Goal: Information Seeking & Learning: Check status

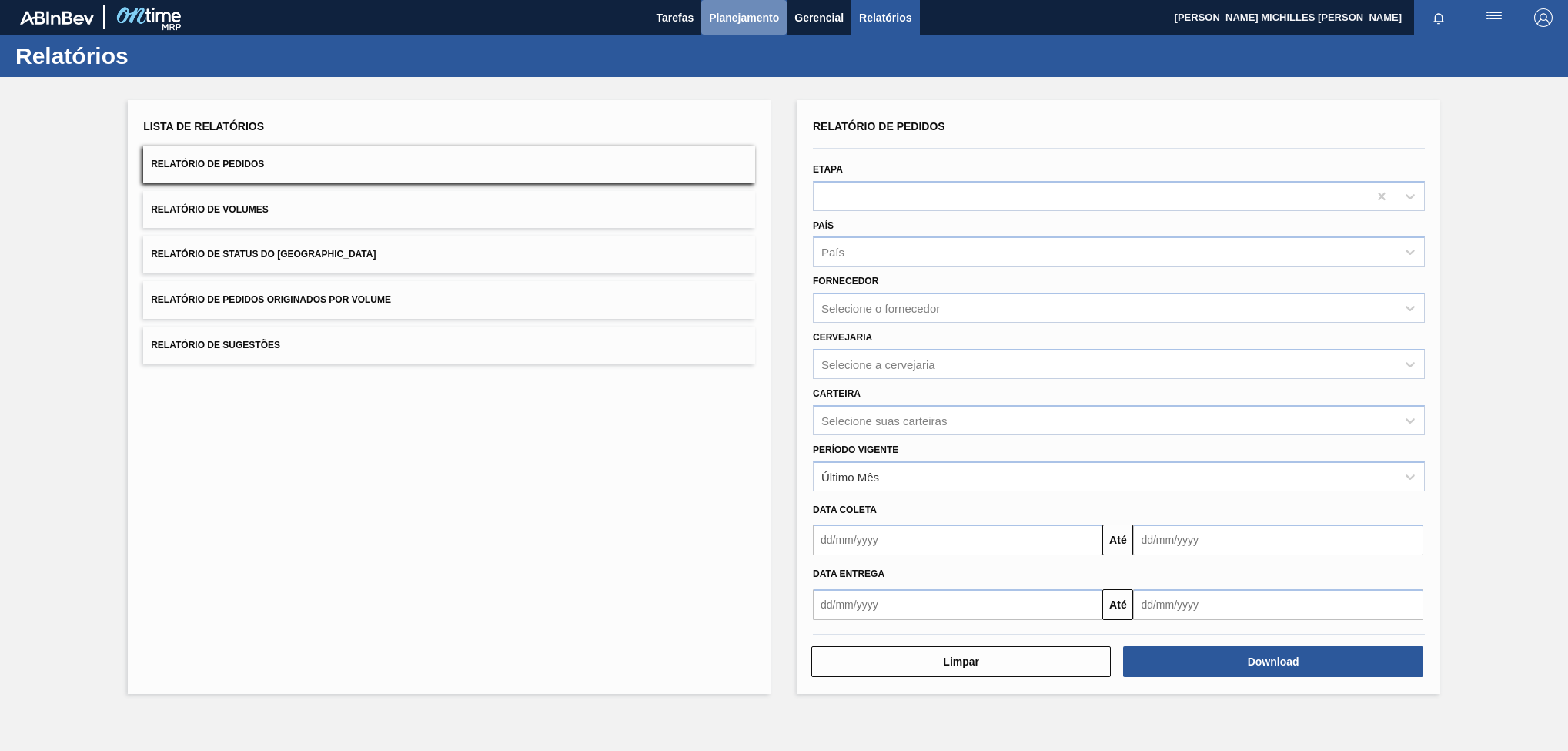
click at [707, 14] on button "Planejamento" at bounding box center [743, 17] width 85 height 35
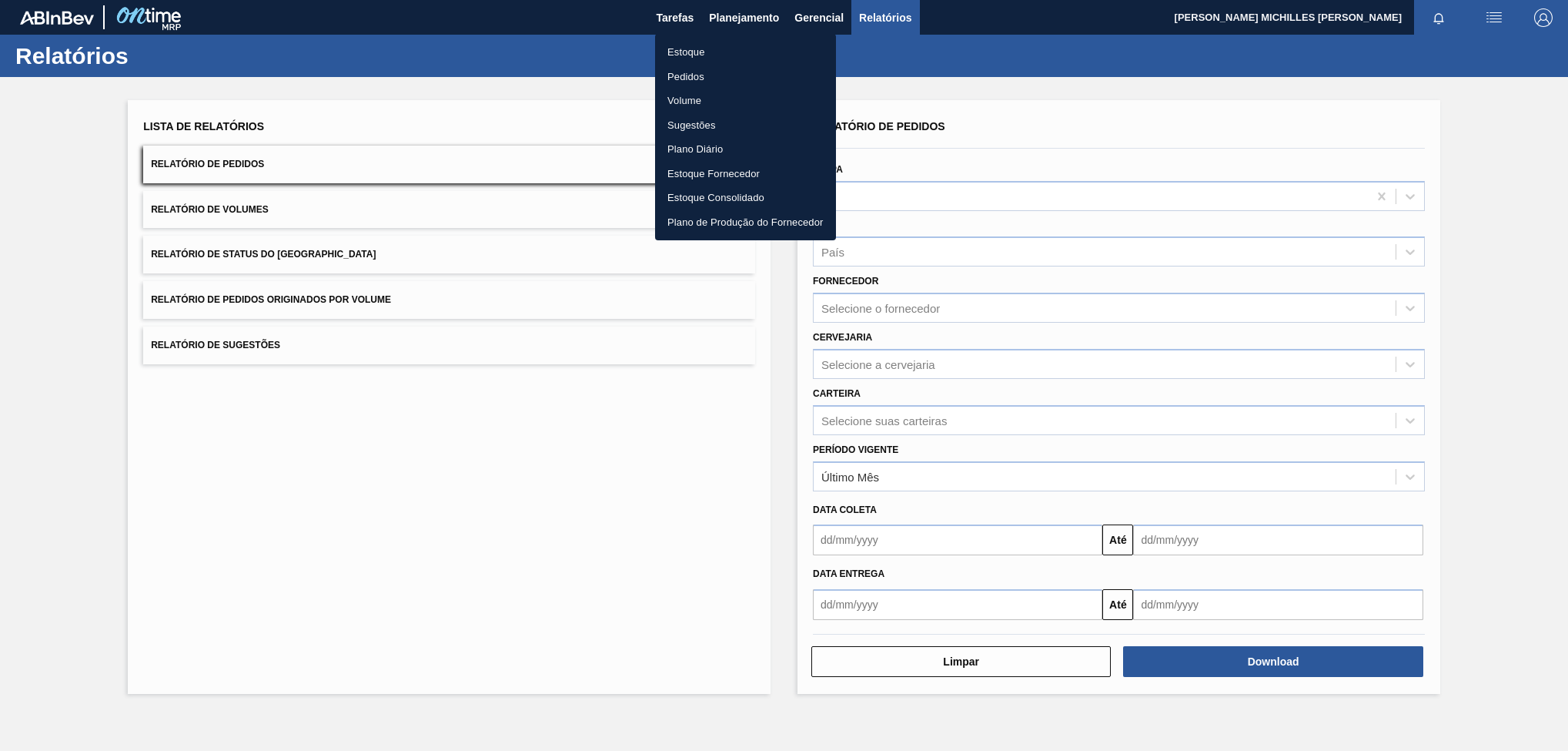
click at [776, 64] on ul "Estoque Pedidos Volume Sugestões Plano Diário Estoque Fornecedor Estoque Consol…" at bounding box center [745, 137] width 181 height 207
click at [763, 44] on li "Estoque" at bounding box center [745, 52] width 181 height 25
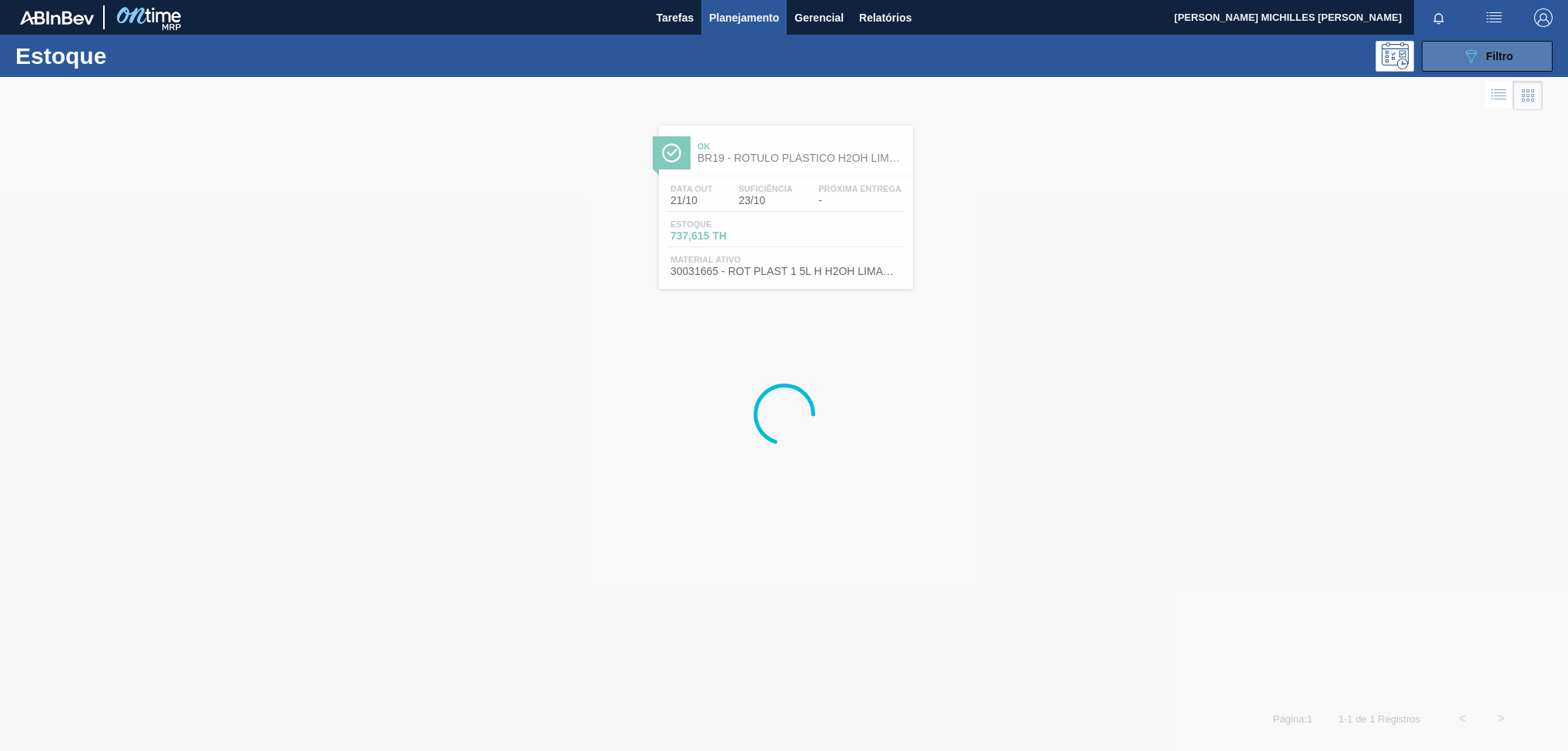
click at [1472, 51] on icon "089F7B8B-B2A5-4AFE-B5C0-19BA573D28AC" at bounding box center [1470, 55] width 18 height 18
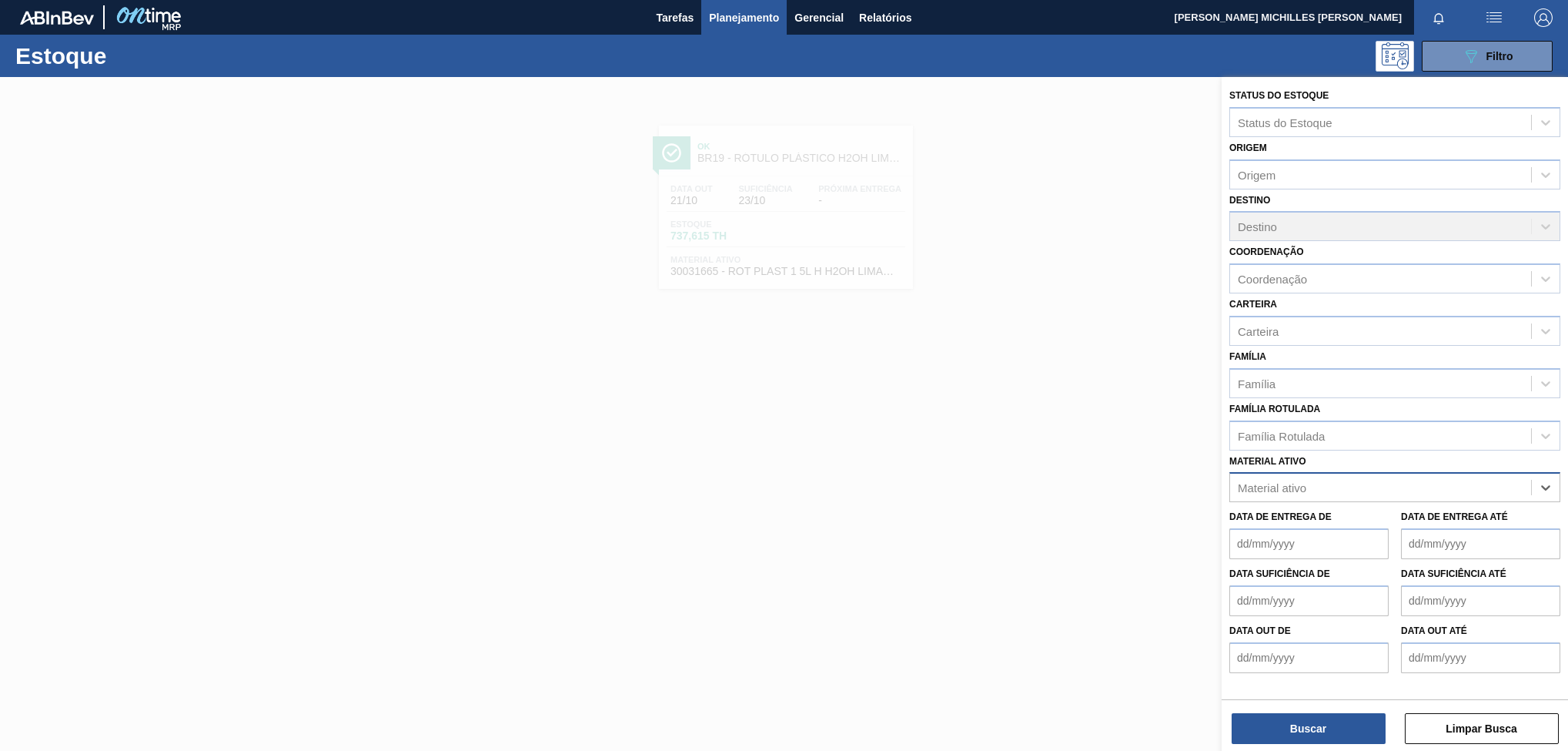
click at [1464, 486] on div "Material ativo" at bounding box center [1380, 488] width 301 height 23
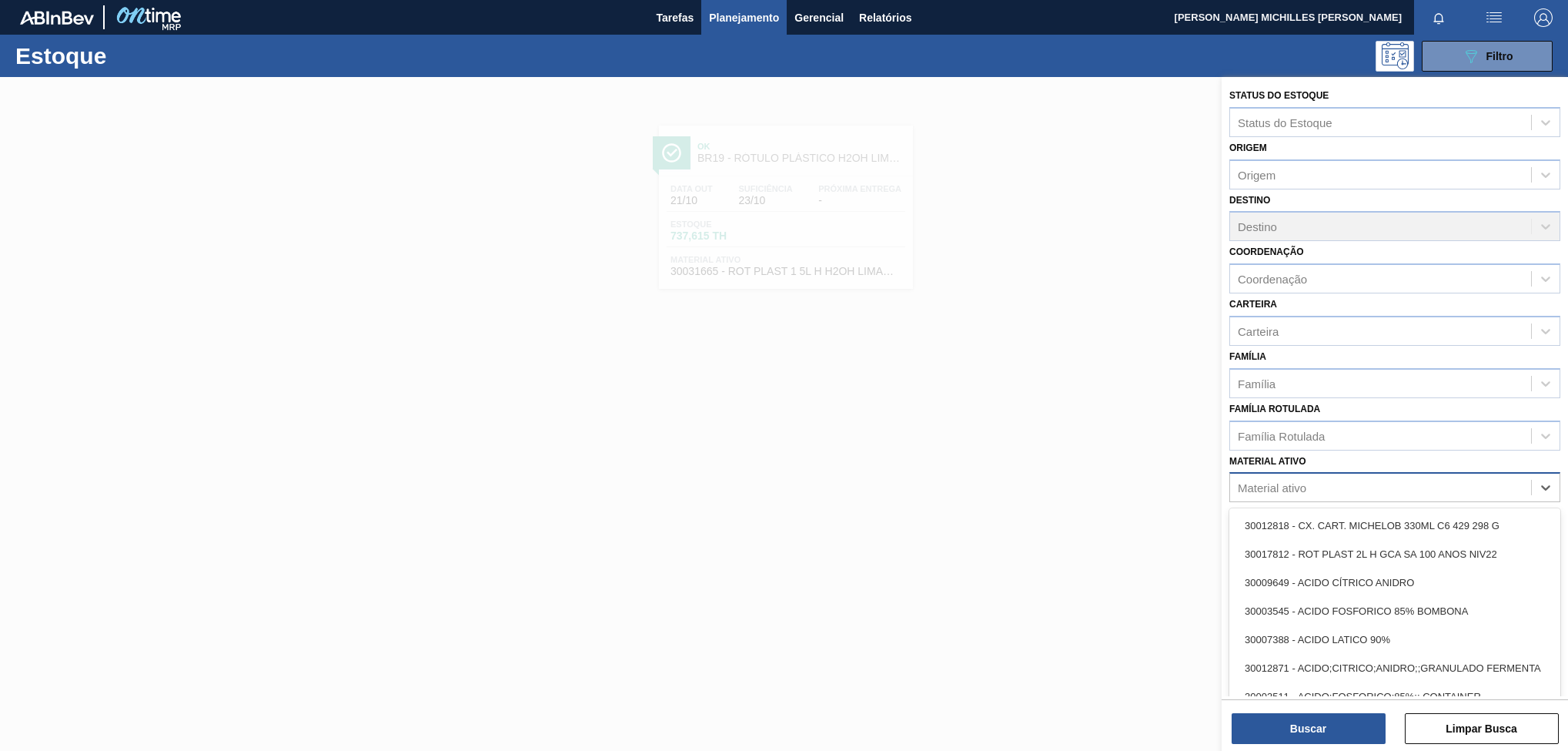
paste ativo "30002311"
type ativo "30002311"
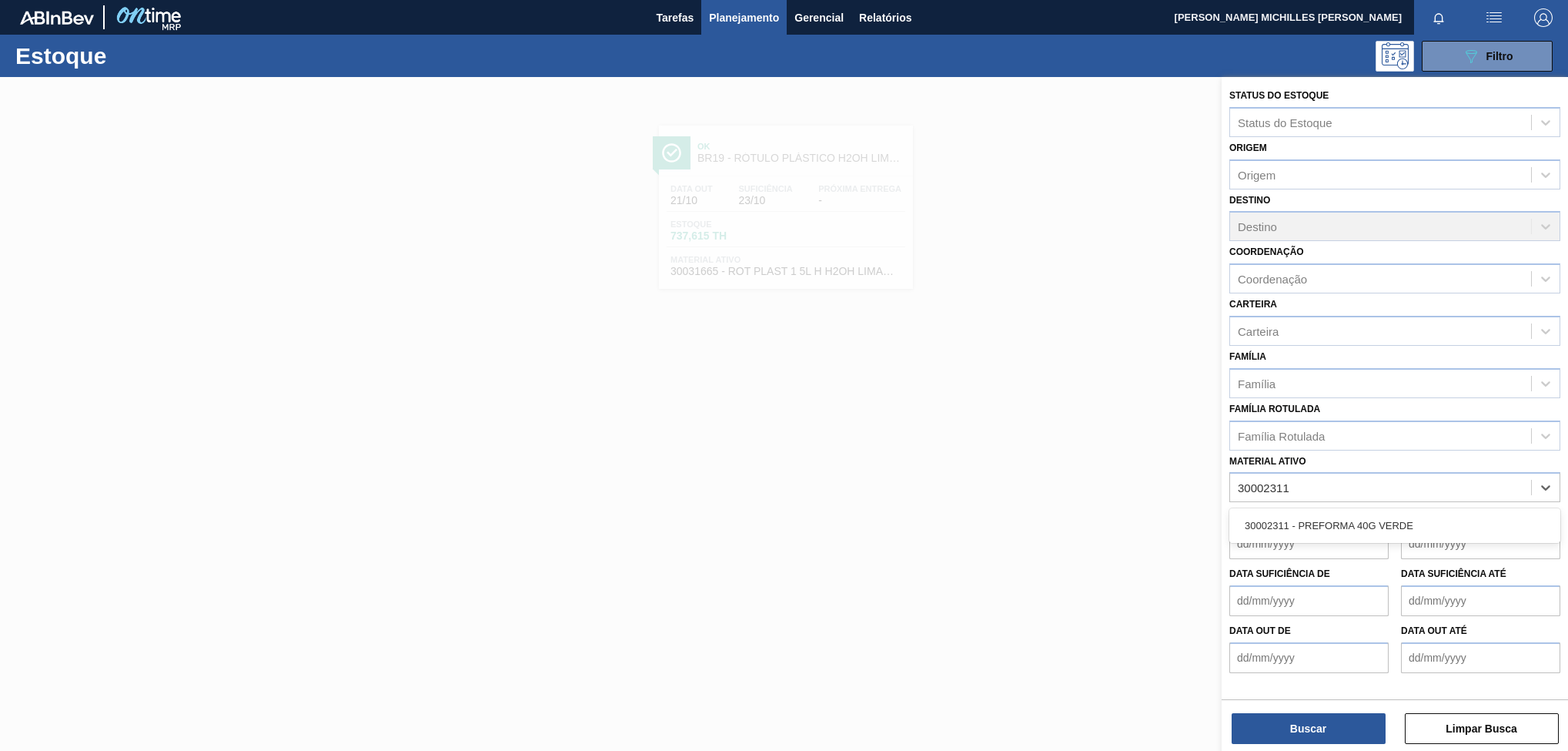
click at [1379, 518] on div "30002311 - PREFORMA 40G VERDE" at bounding box center [1394, 525] width 331 height 28
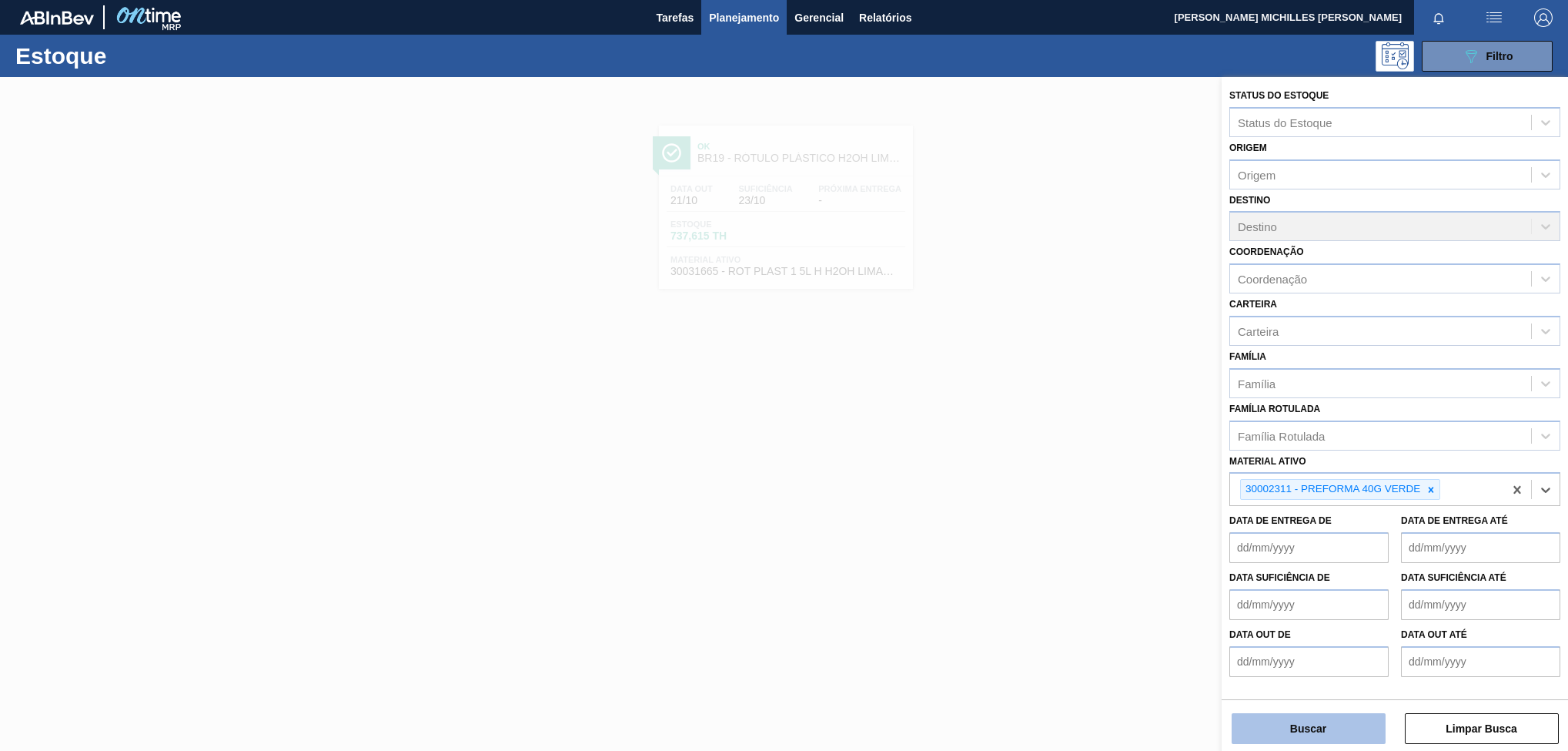
click at [1345, 721] on button "Buscar" at bounding box center [1308, 728] width 154 height 31
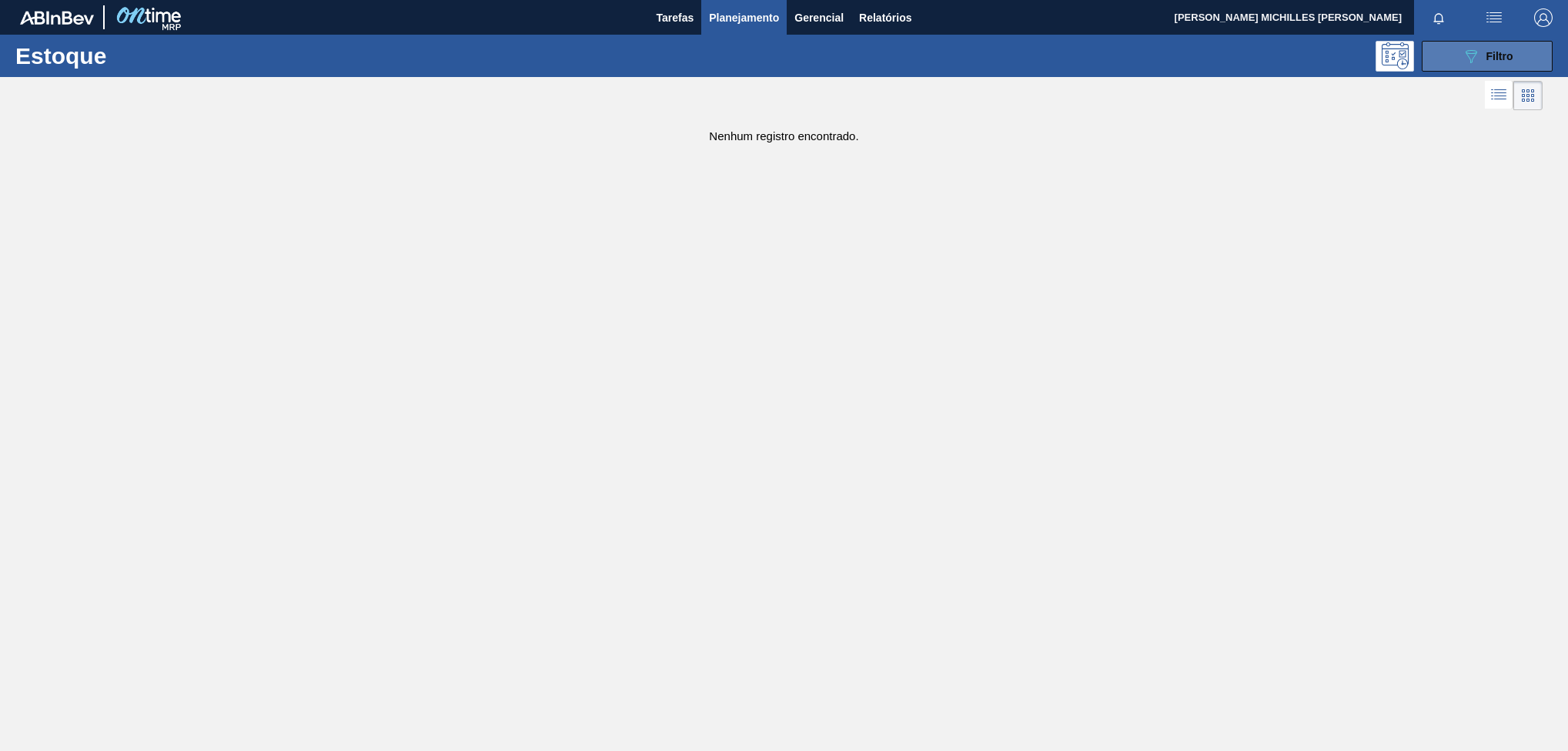
click at [1517, 67] on button "089F7B8B-B2A5-4AFE-B5C0-19BA573D28AC Filtro" at bounding box center [1487, 56] width 131 height 31
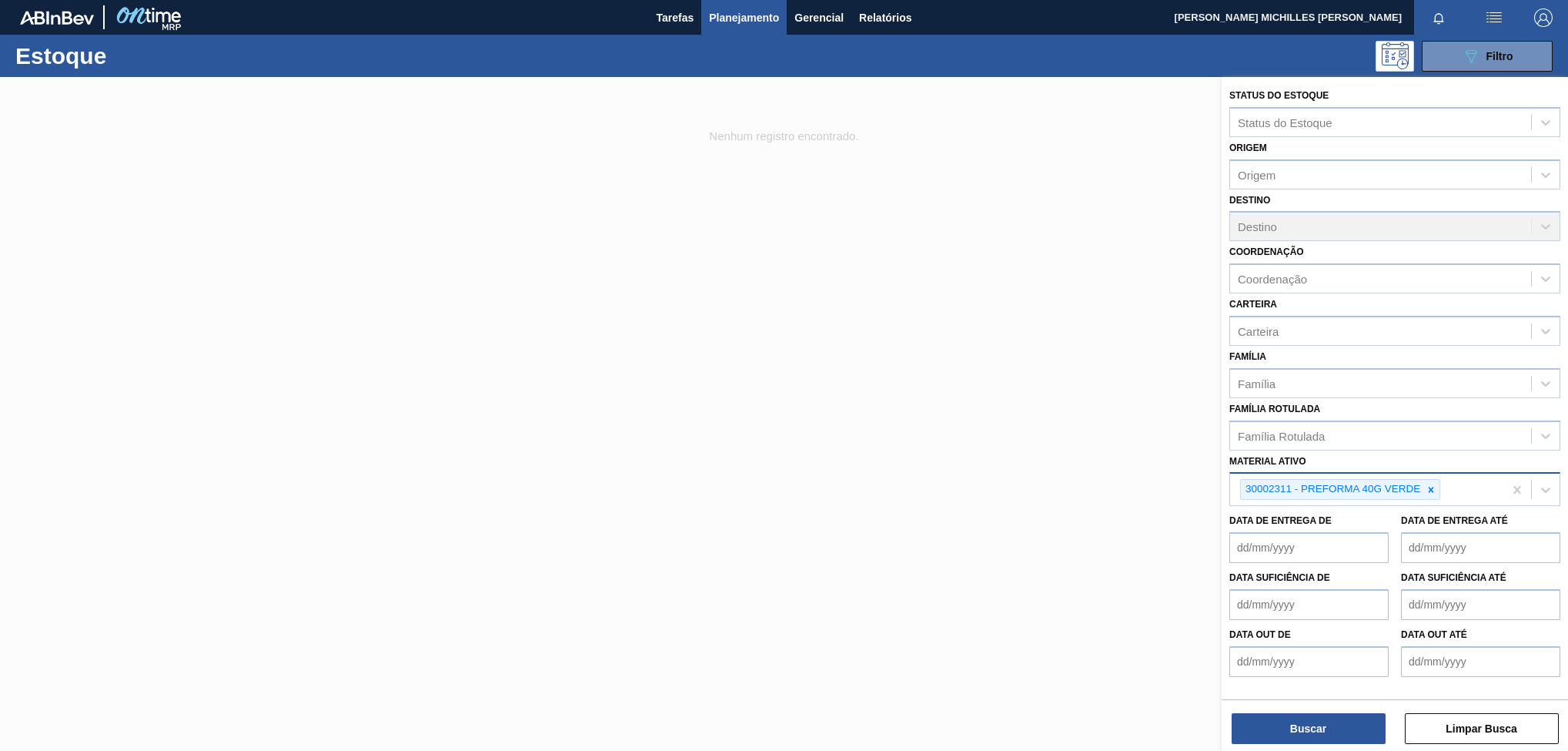
click at [1461, 498] on div "30002311 - PREFORMA 40G VERDE" at bounding box center [1366, 489] width 273 height 31
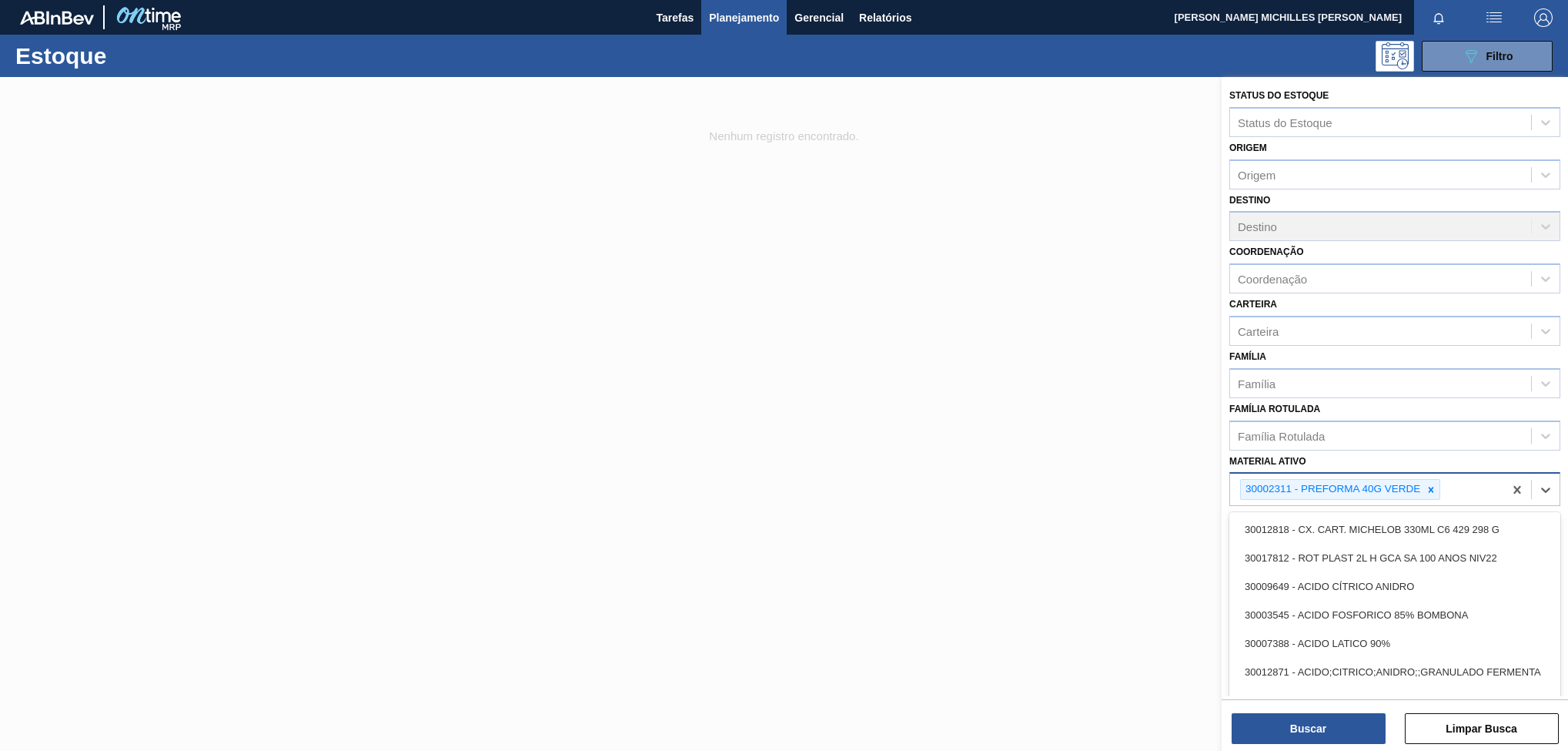
paste ativo "30003048"
type ativo "30003048"
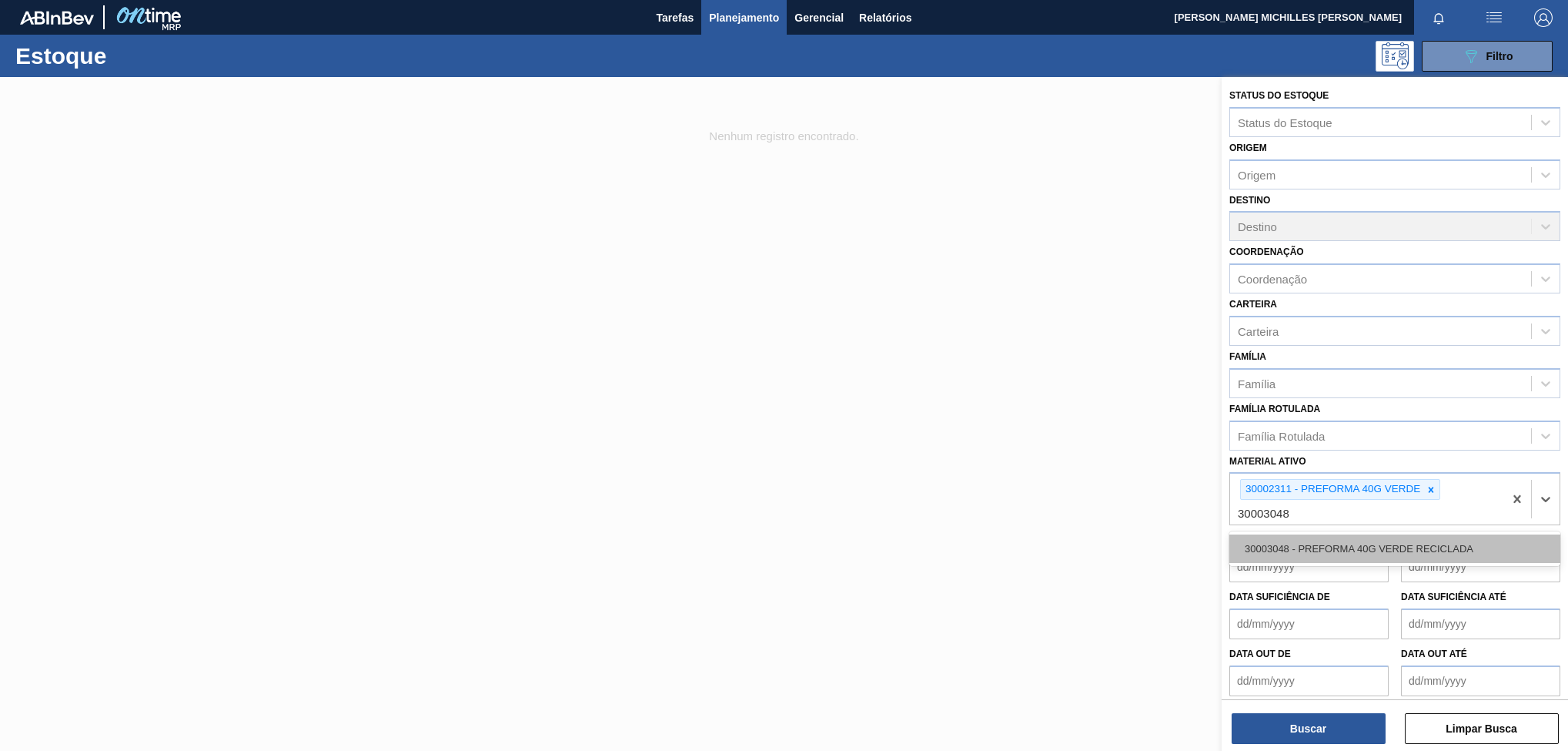
click at [1399, 551] on div "30003048 - PREFORMA 40G VERDE RECICLADA" at bounding box center [1394, 548] width 331 height 28
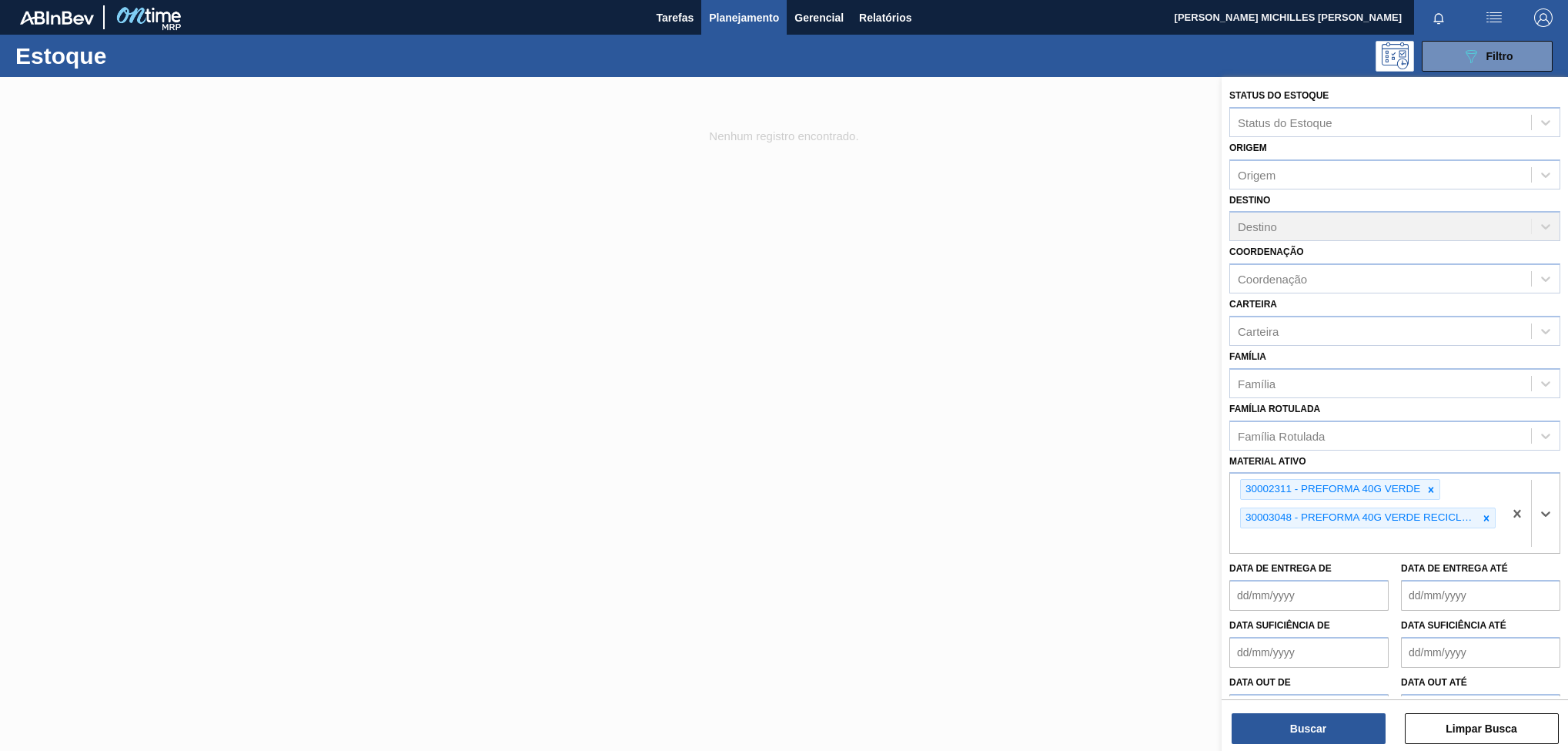
click at [1381, 708] on div "Buscar Limpar Busca" at bounding box center [1394, 720] width 346 height 43
click at [1353, 728] on button "Buscar" at bounding box center [1308, 728] width 154 height 31
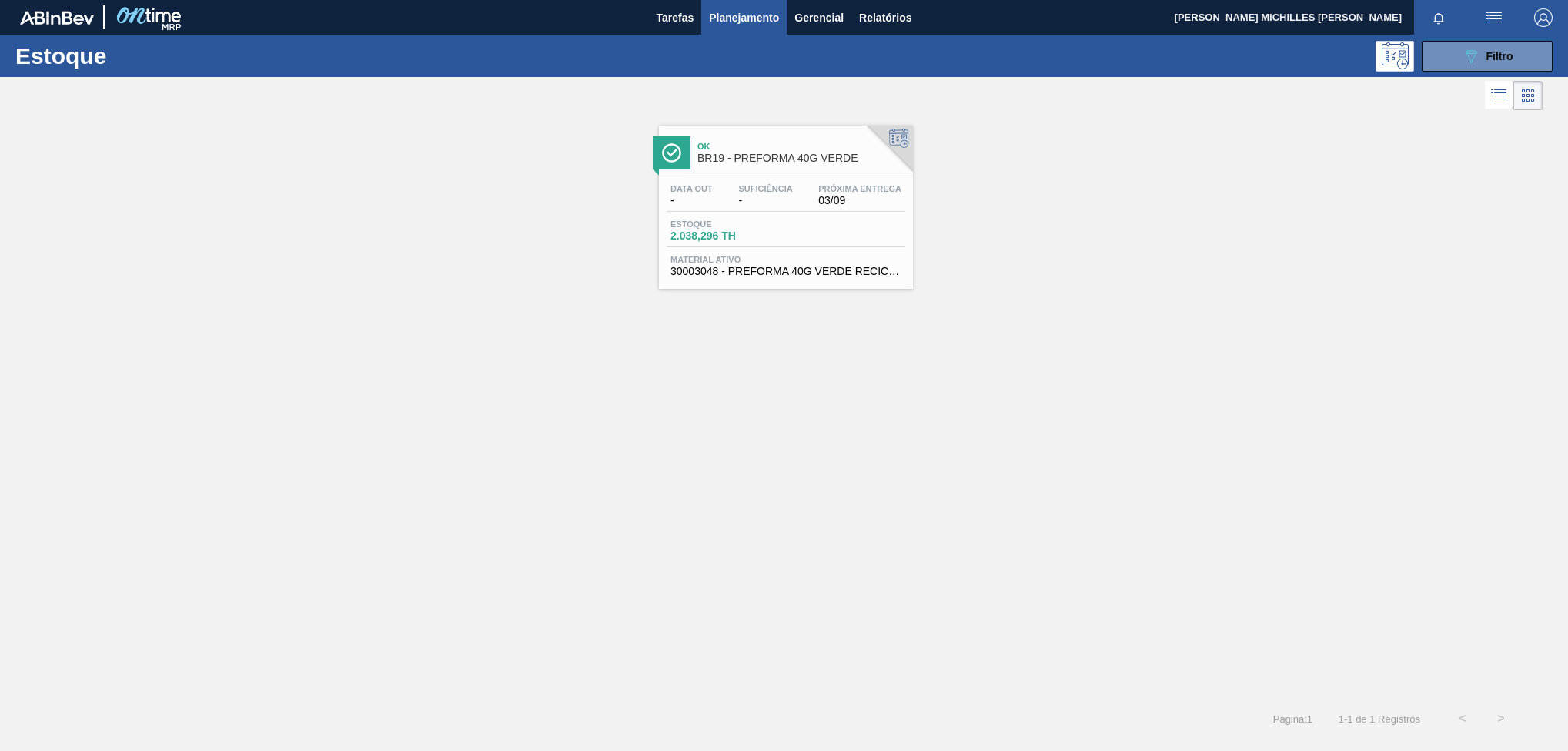
click at [845, 241] on div "Estoque 2.038,296 TH" at bounding box center [785, 233] width 239 height 27
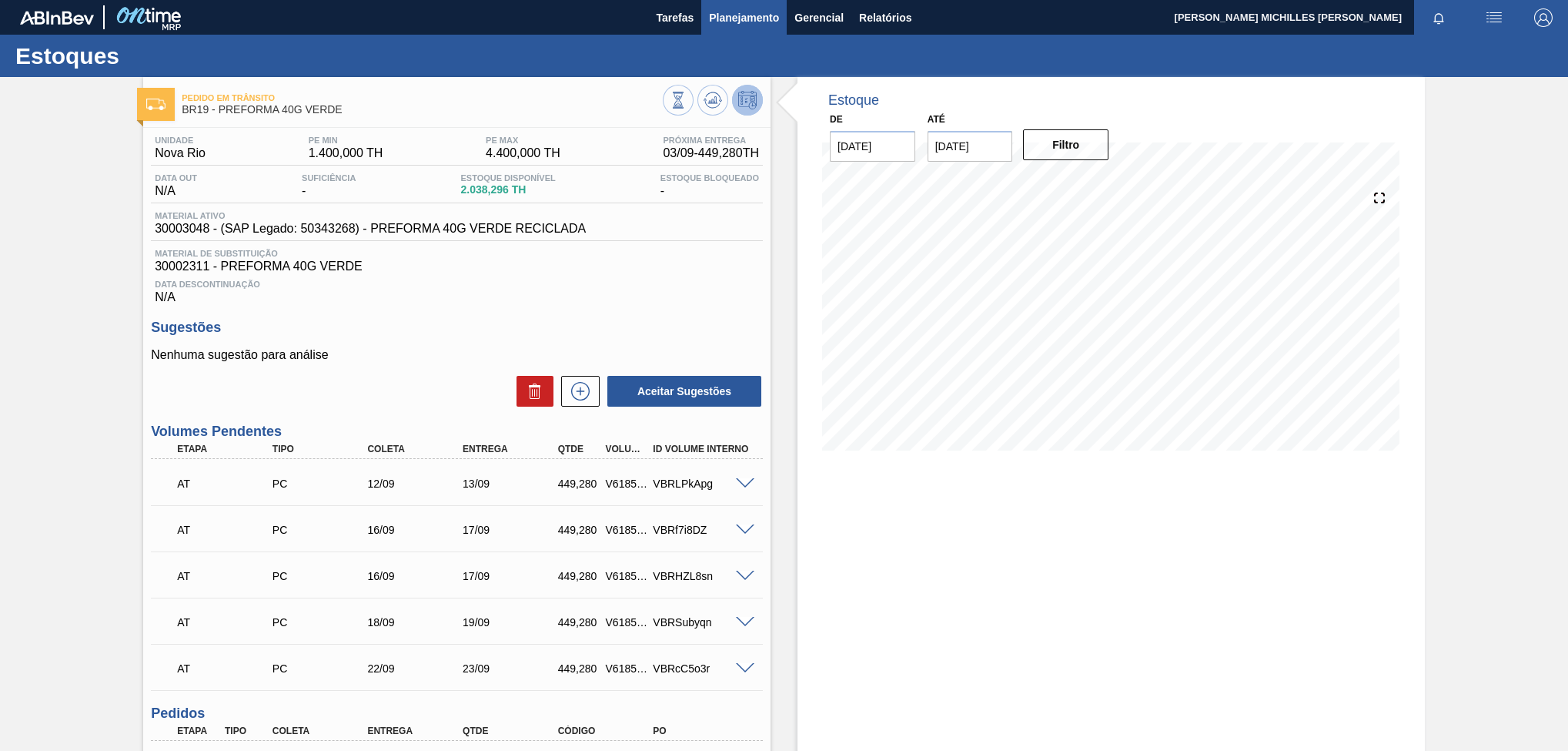
click at [757, 14] on span "Planejamento" at bounding box center [743, 18] width 70 height 18
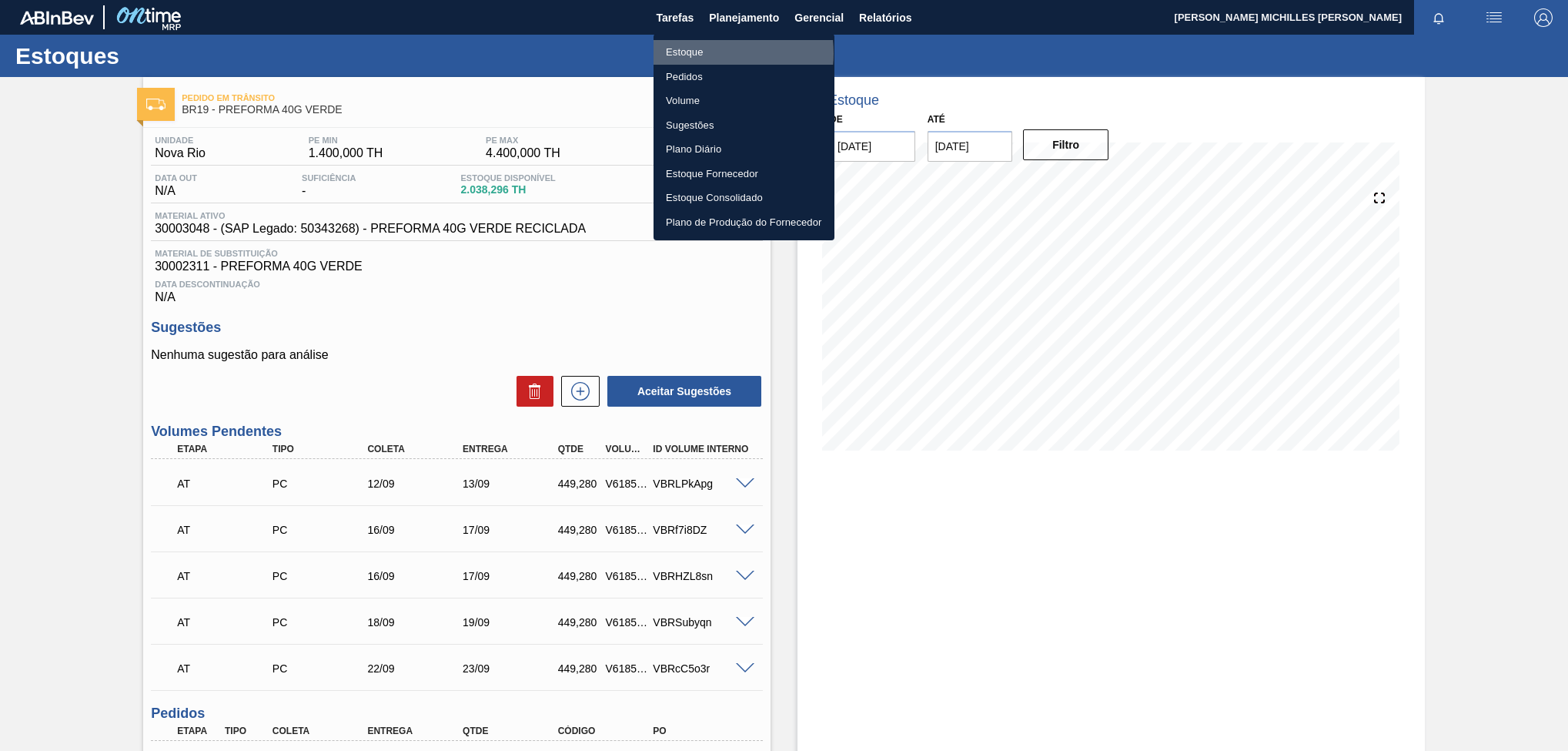
click at [709, 53] on li "Estoque" at bounding box center [743, 52] width 181 height 25
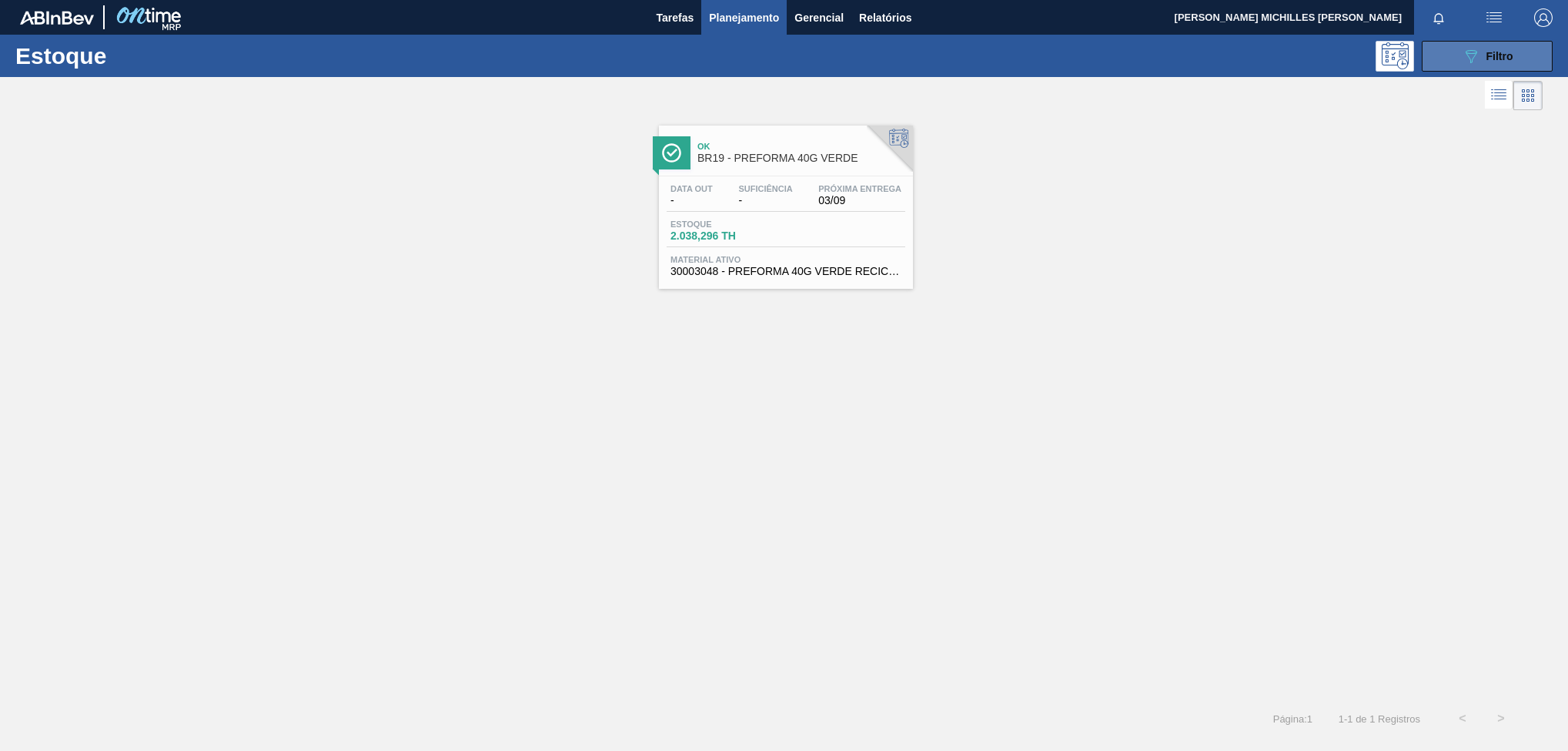
click at [1476, 61] on icon "089F7B8B-B2A5-4AFE-B5C0-19BA573D28AC" at bounding box center [1470, 55] width 18 height 18
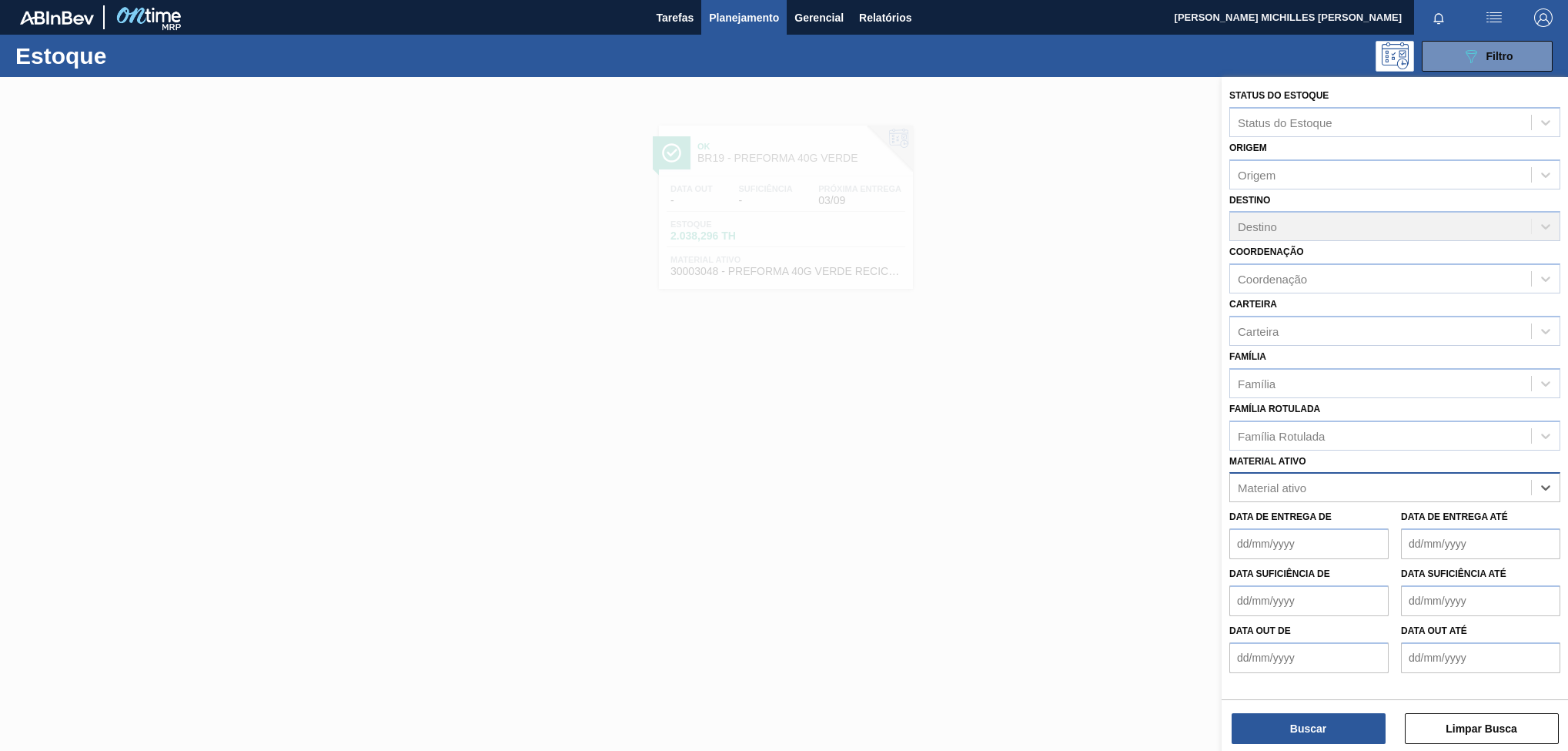
paste ativo "30003581"
type ativo "30003581"
click at [1414, 520] on div "30003581 - SUCO [PERSON_NAME];CLARIFIC.C/SO2;PEPSI;" at bounding box center [1394, 525] width 331 height 28
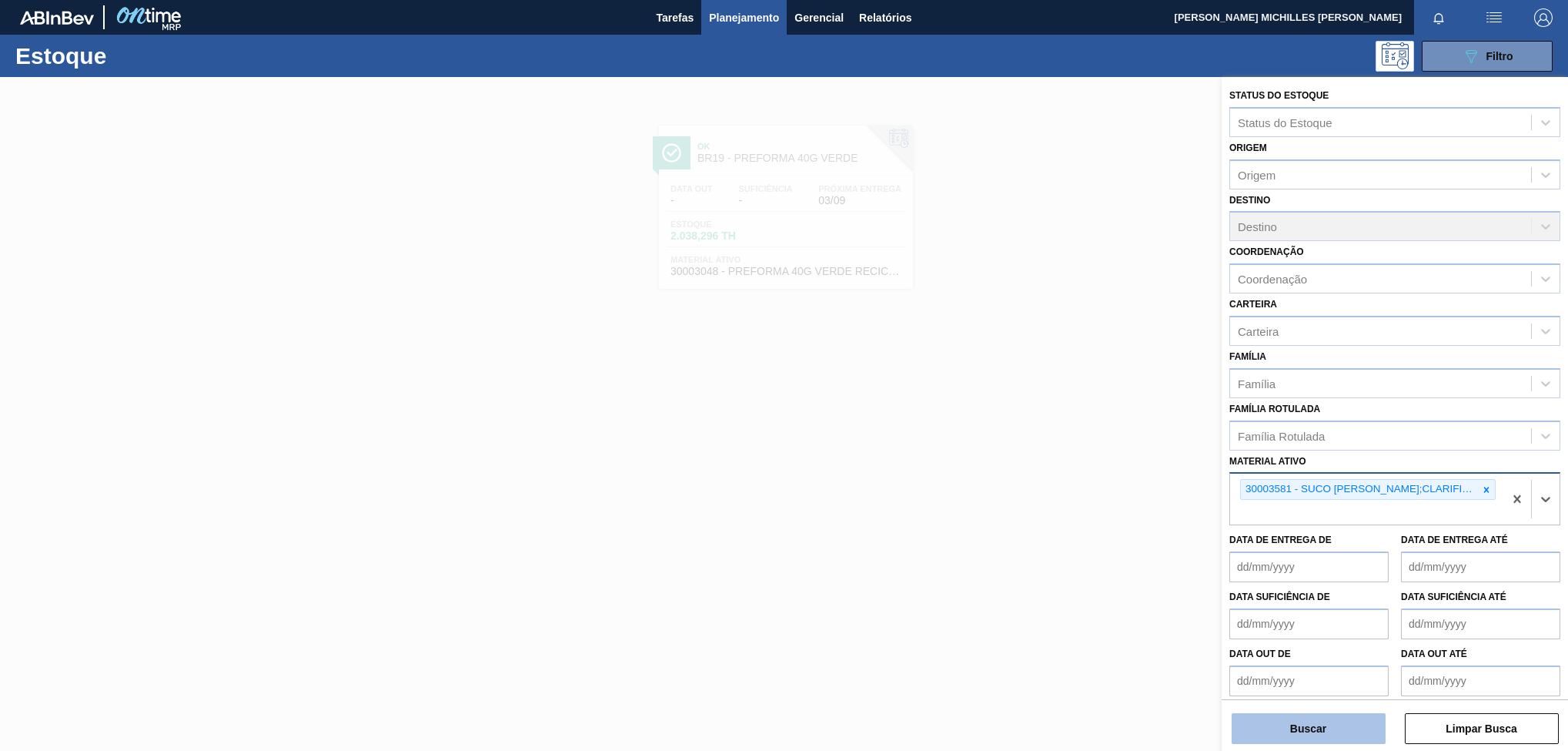
click at [1333, 721] on button "Buscar" at bounding box center [1308, 728] width 154 height 31
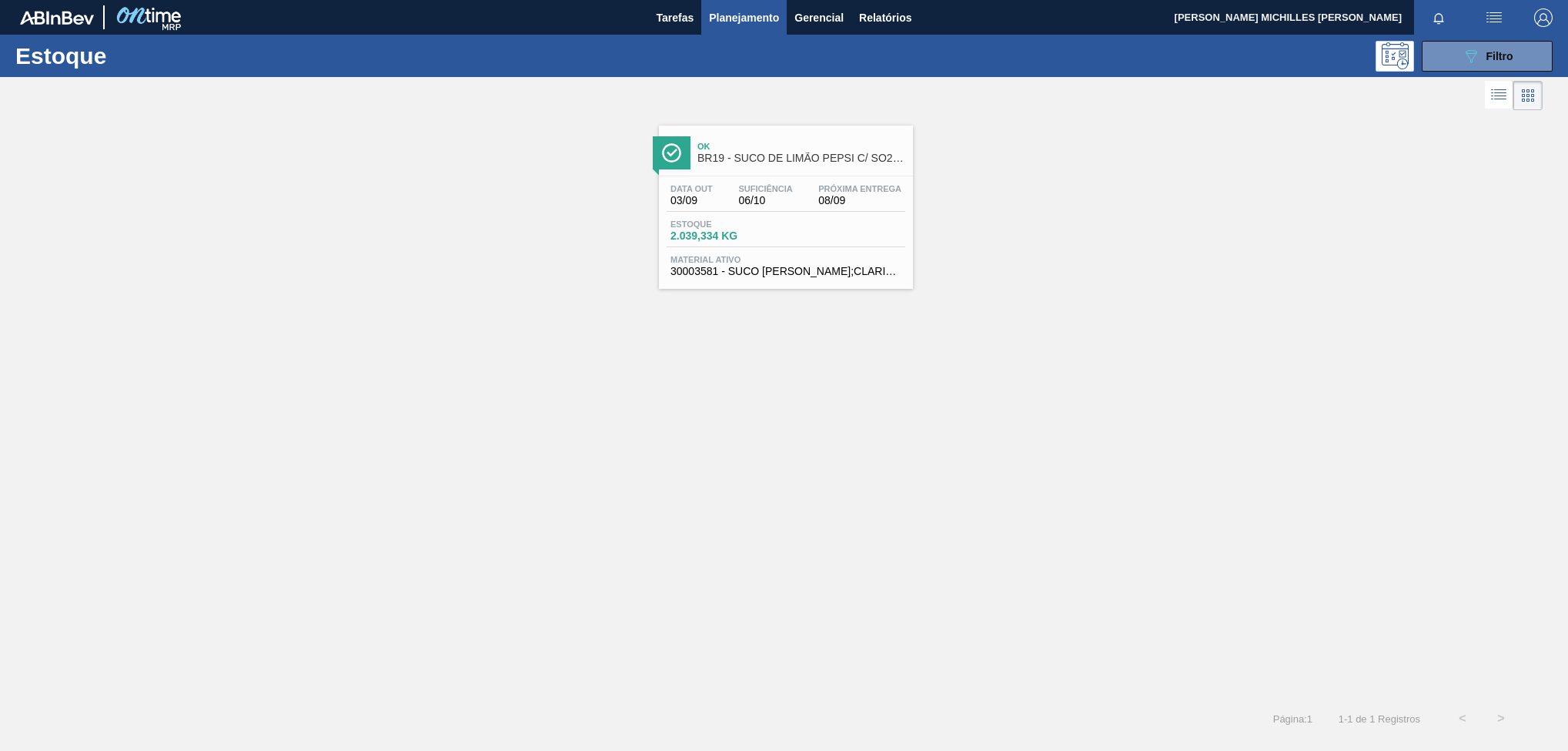
click at [843, 215] on div "Data out 03/09 Suficiência 06/10 Próxima Entrega 08/09 Estoque 2.039,334 KG Mat…" at bounding box center [786, 228] width 254 height 105
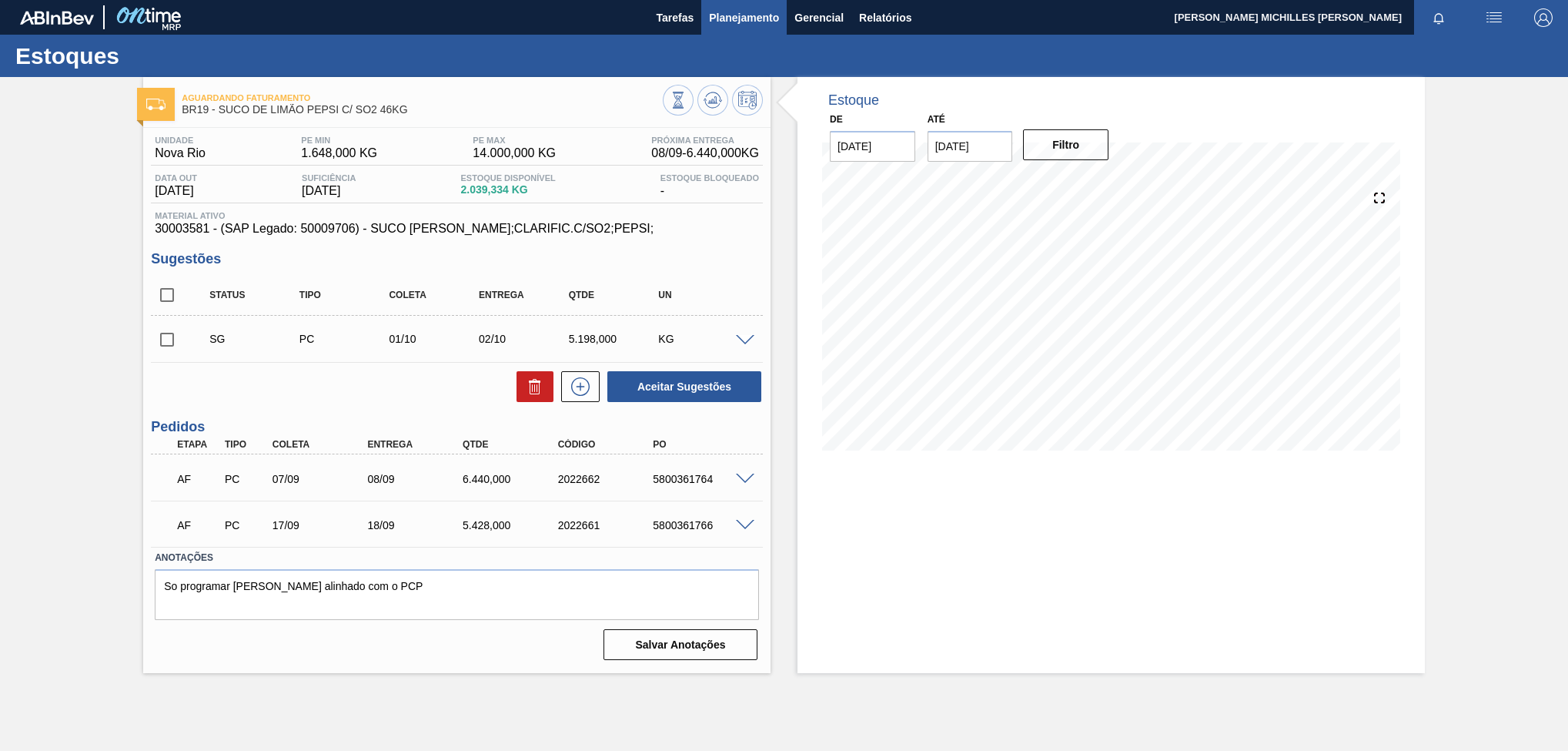
click at [752, 27] on button "Planejamento" at bounding box center [743, 17] width 85 height 35
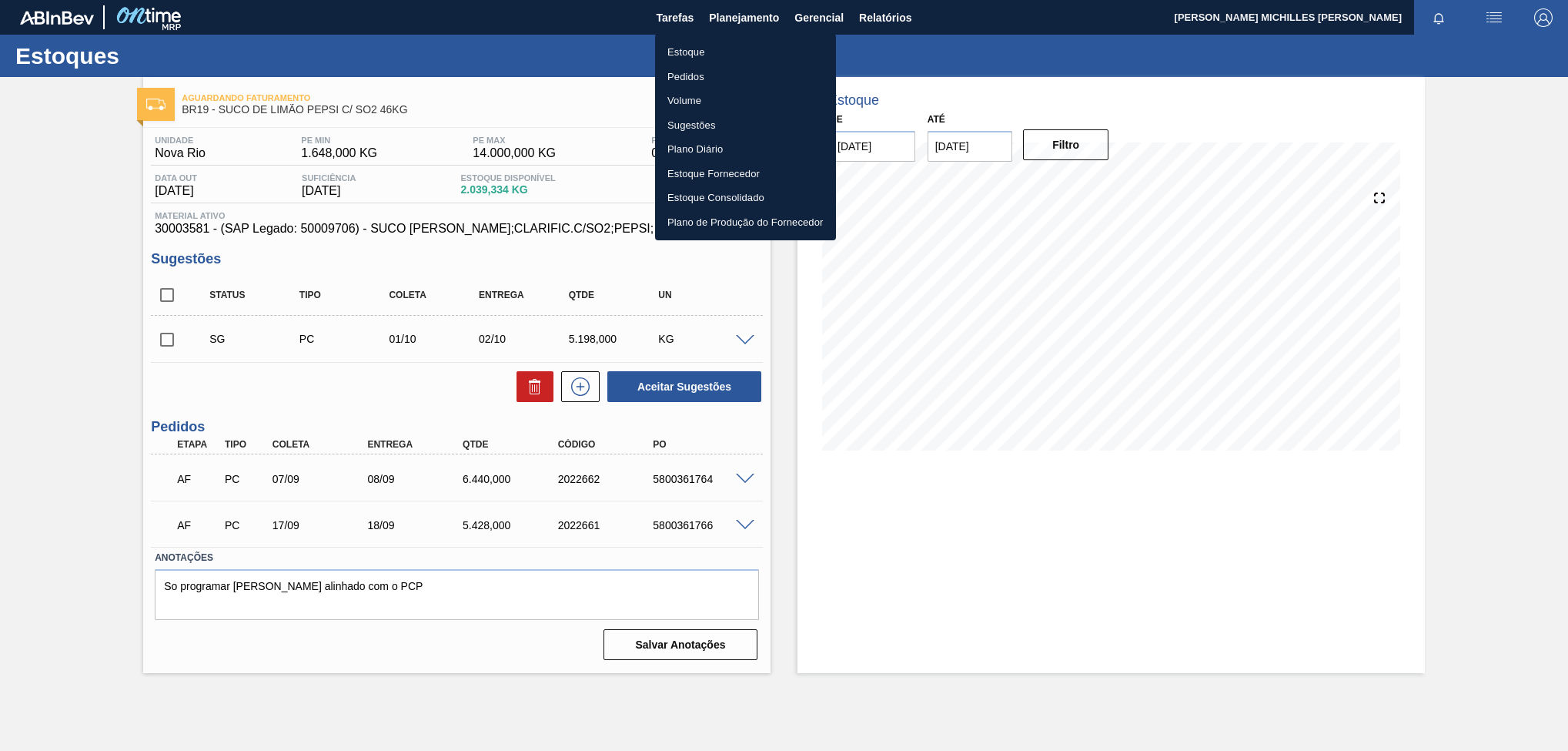
click at [727, 51] on li "Estoque" at bounding box center [745, 52] width 181 height 25
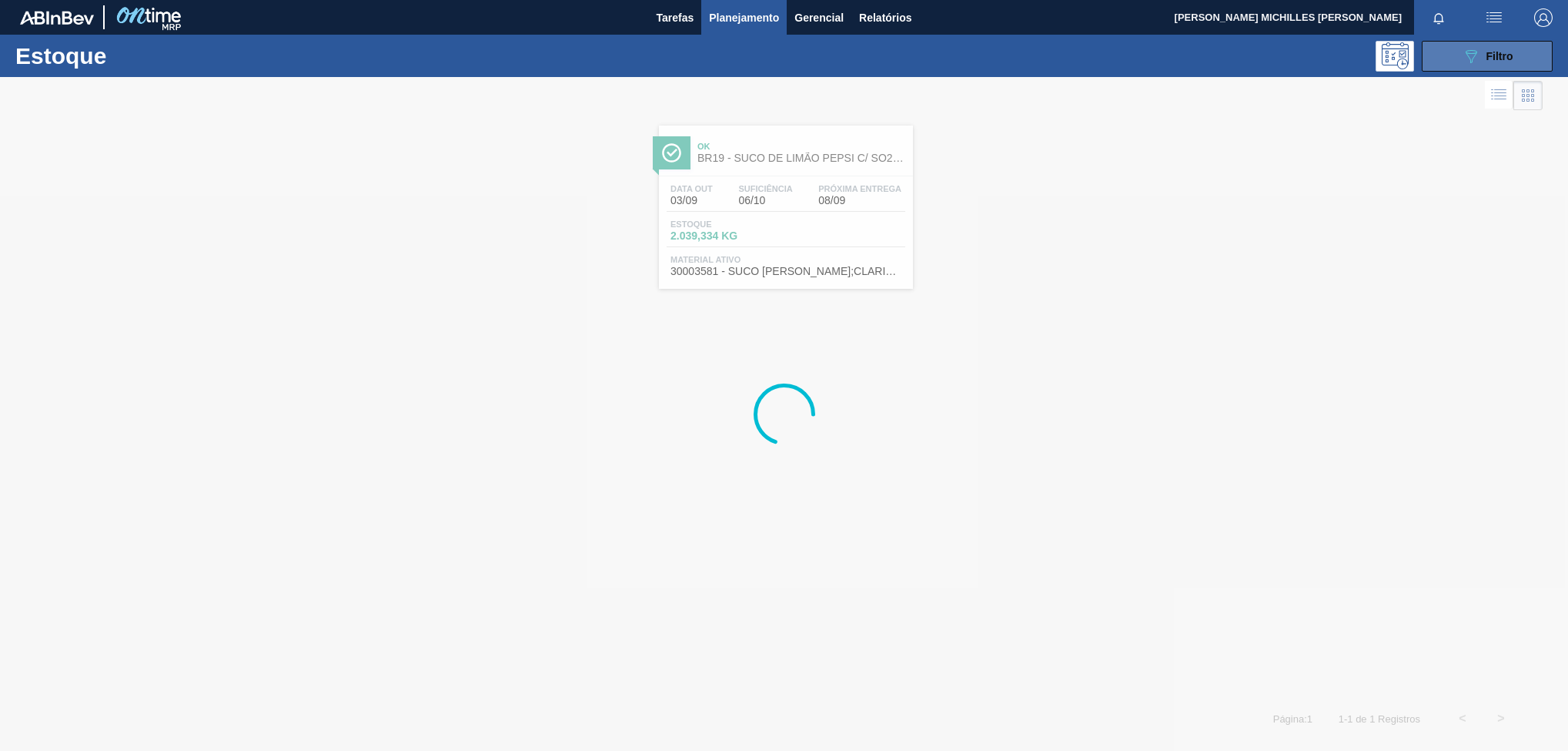
click at [1483, 59] on div "089F7B8B-B2A5-4AFE-B5C0-19BA573D28AC Filtro" at bounding box center [1487, 55] width 51 height 18
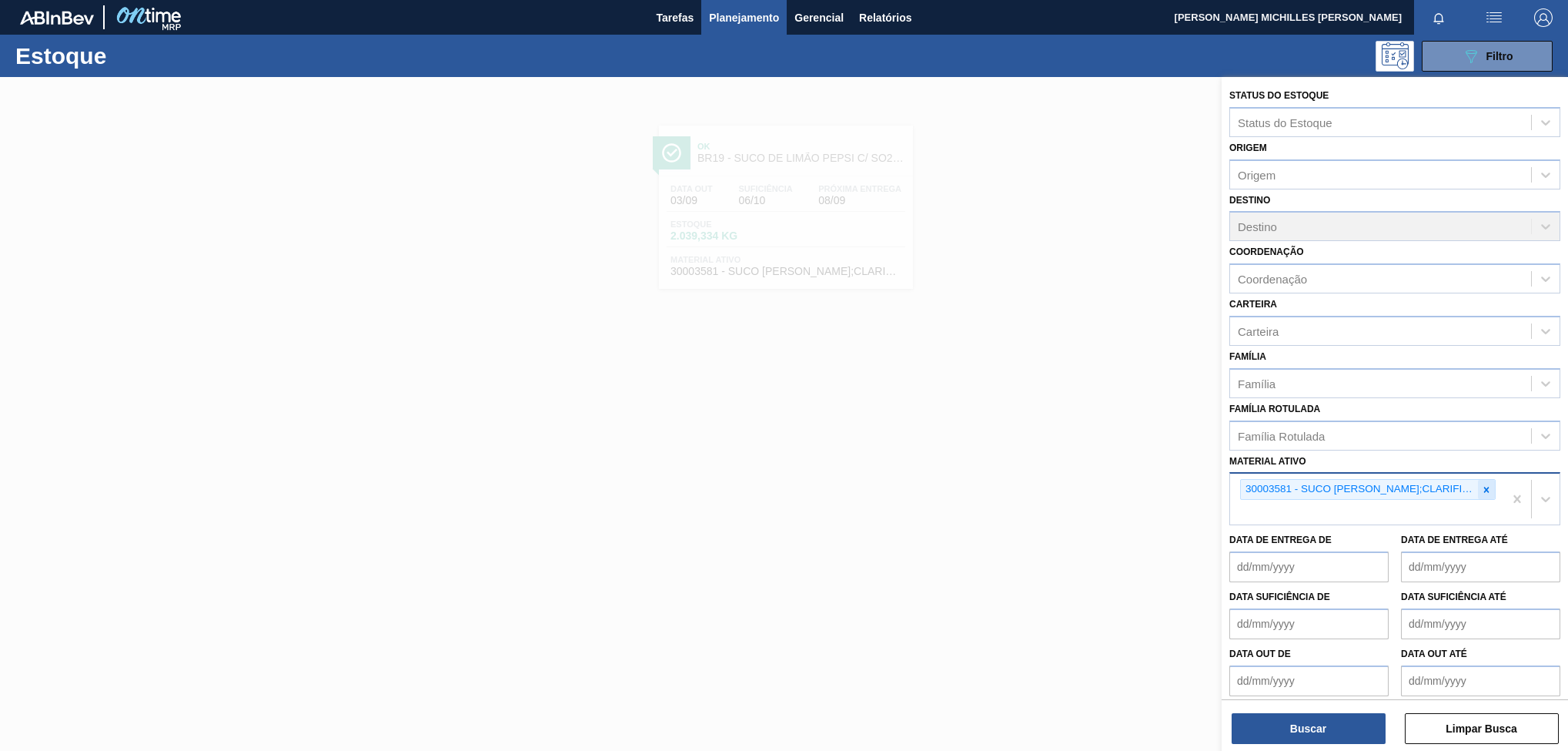
click at [1488, 487] on icon at bounding box center [1485, 489] width 10 height 10
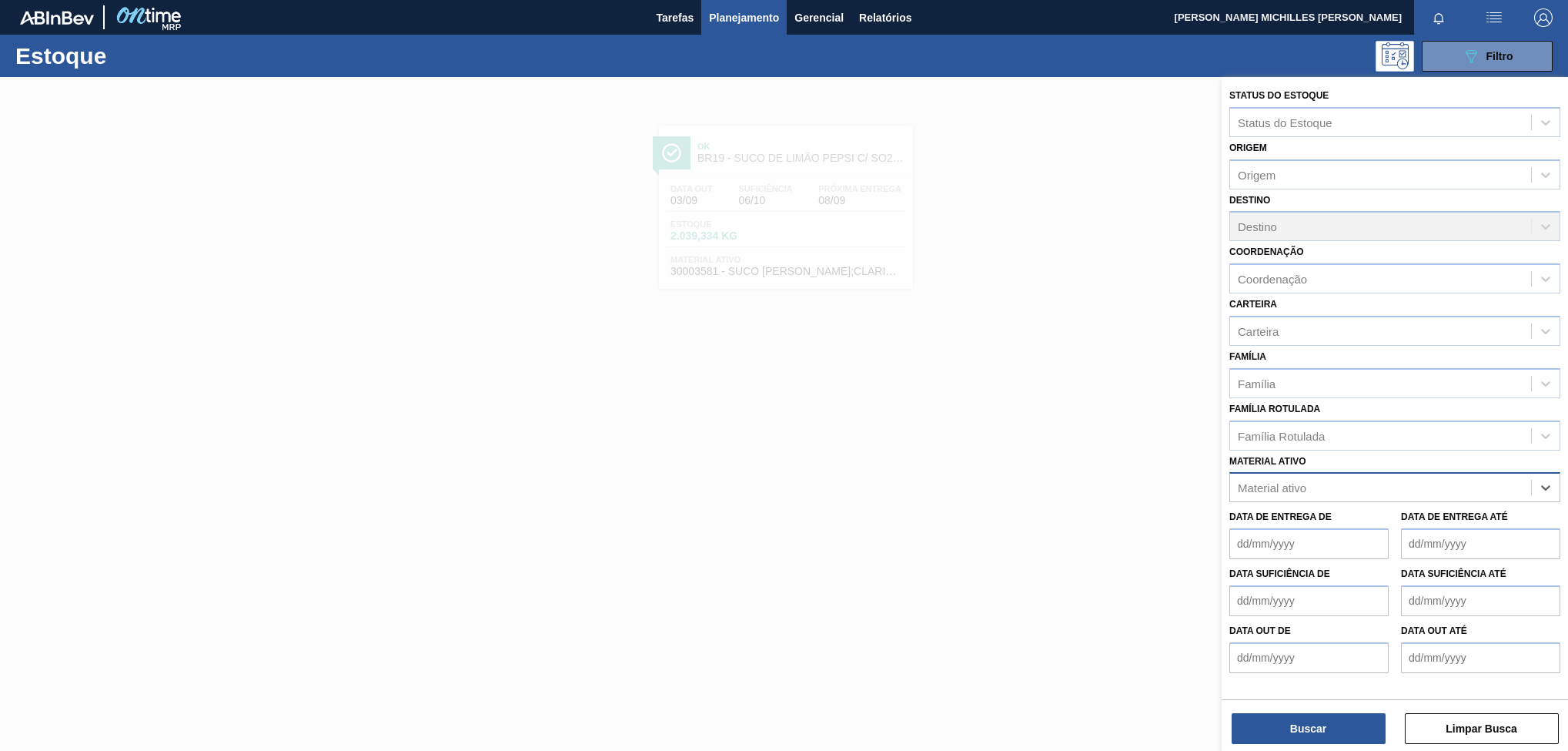
click at [1472, 486] on div "Material ativo" at bounding box center [1380, 488] width 301 height 23
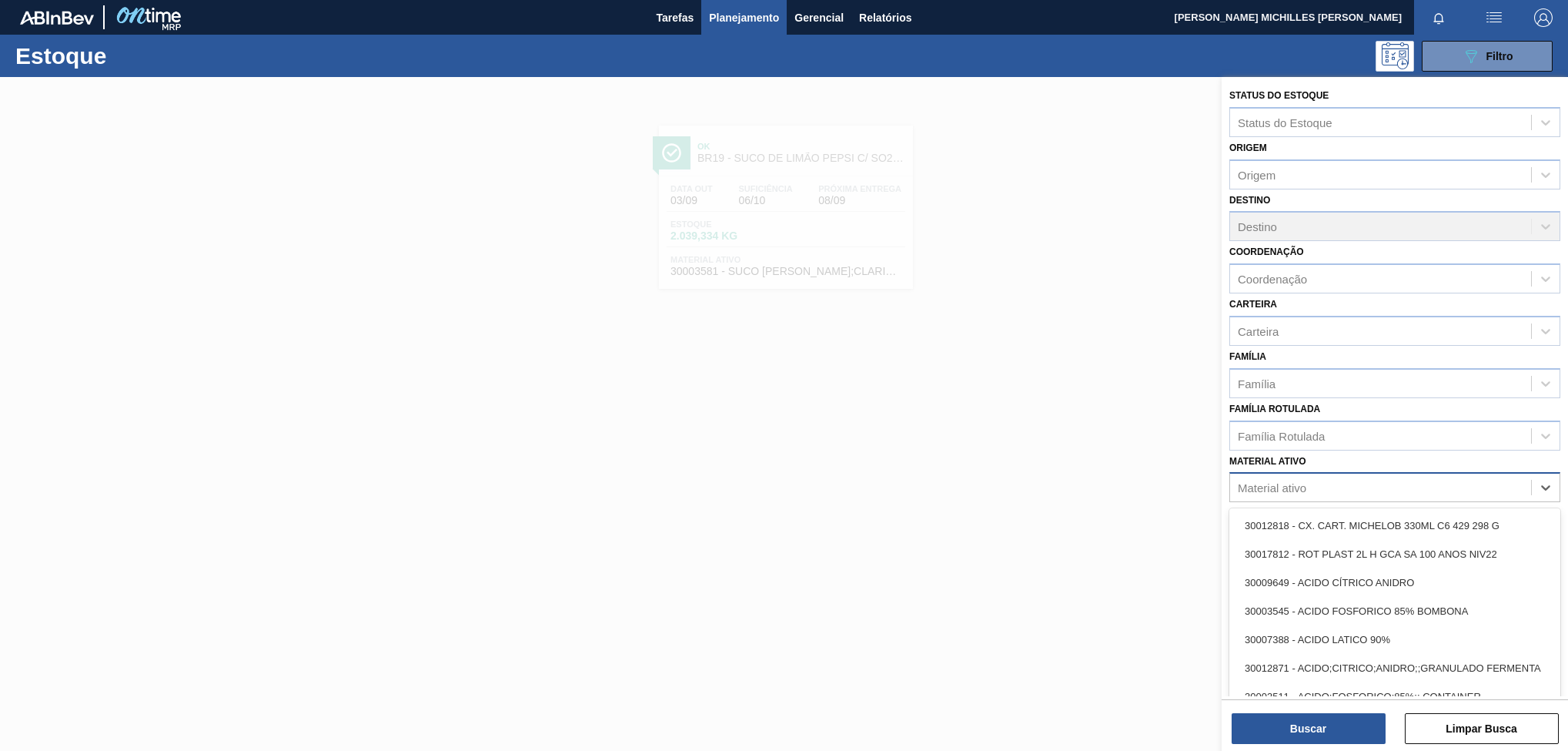
paste ativo "30003623"
type ativo "30003623"
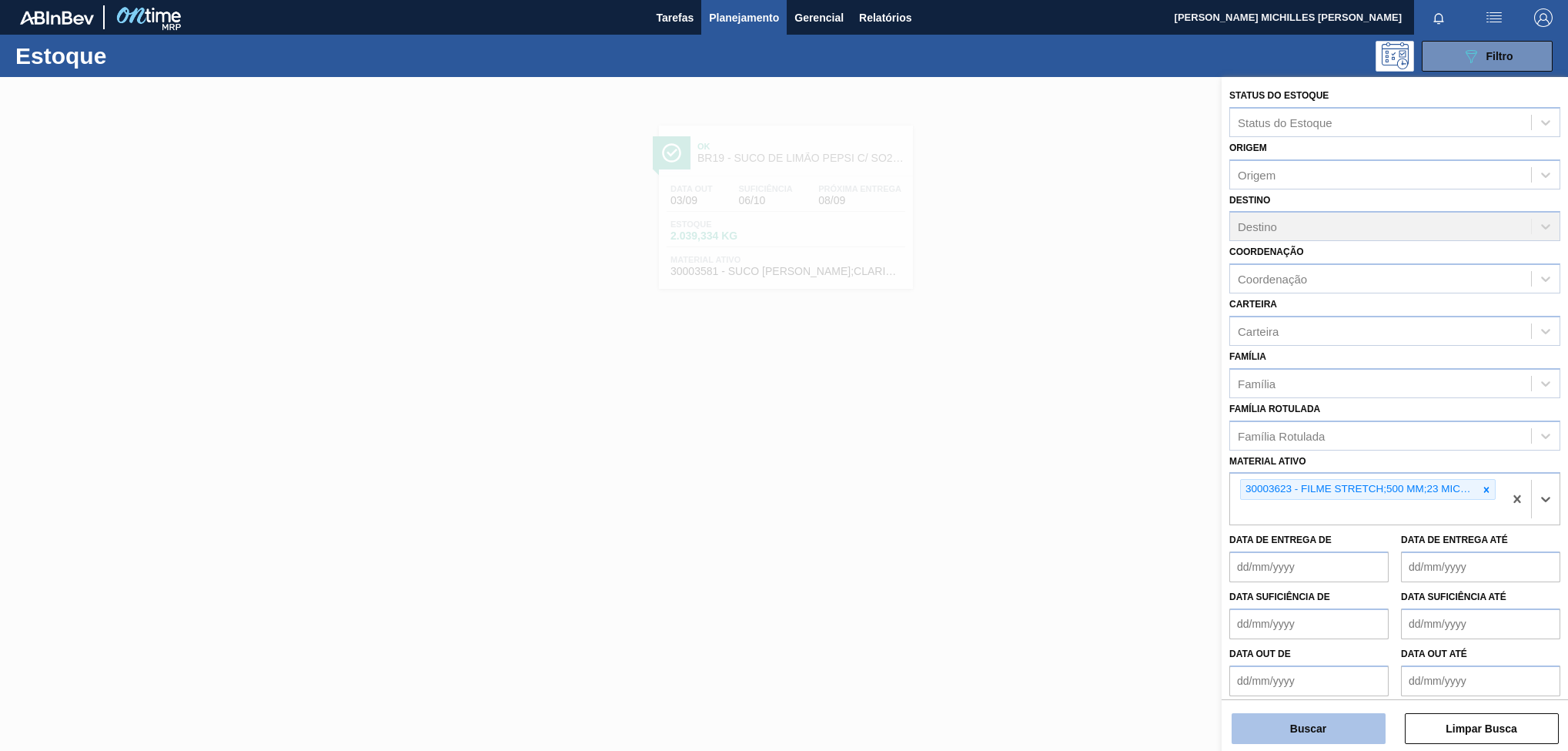
click at [1345, 735] on button "Buscar" at bounding box center [1308, 728] width 154 height 31
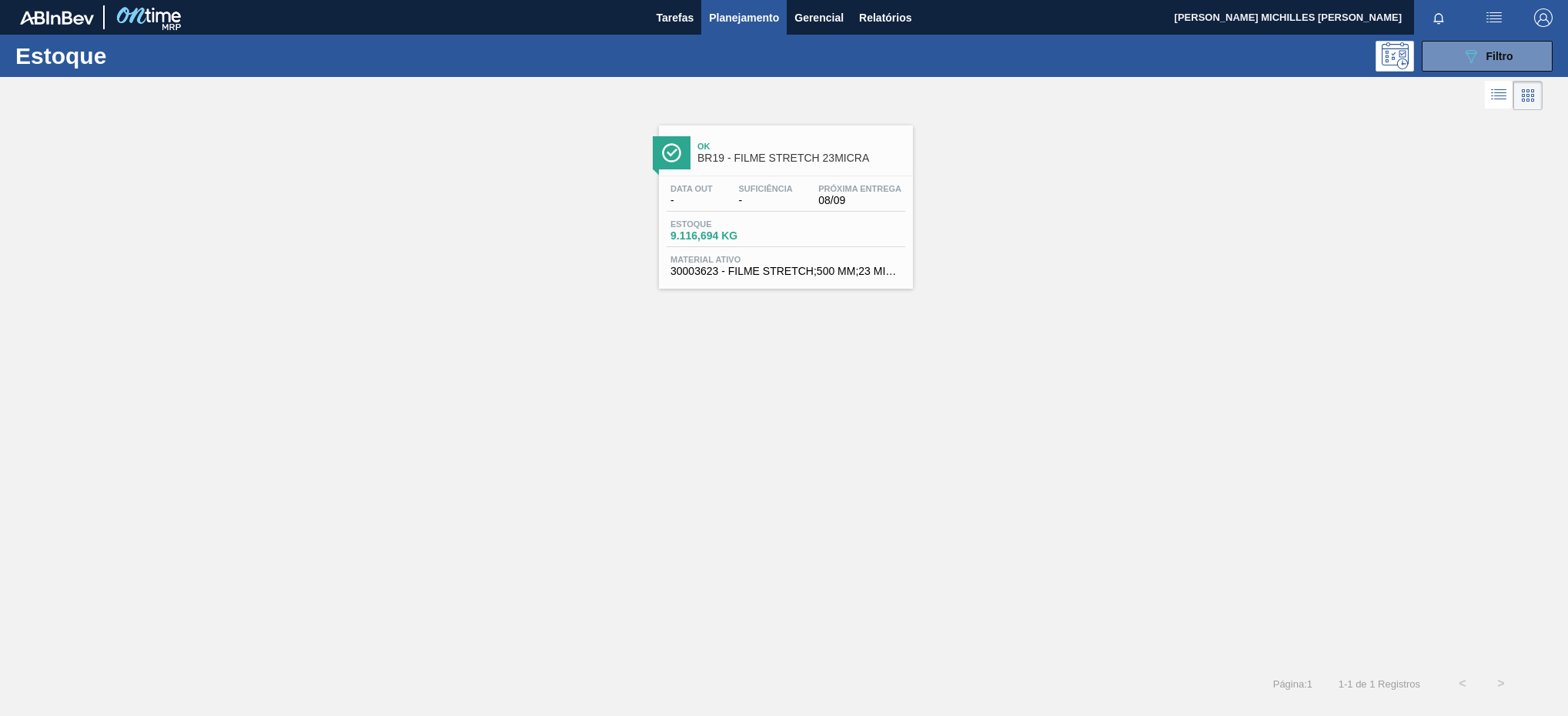
click at [821, 224] on div "Estoque 9.116,694 KG" at bounding box center [785, 233] width 239 height 27
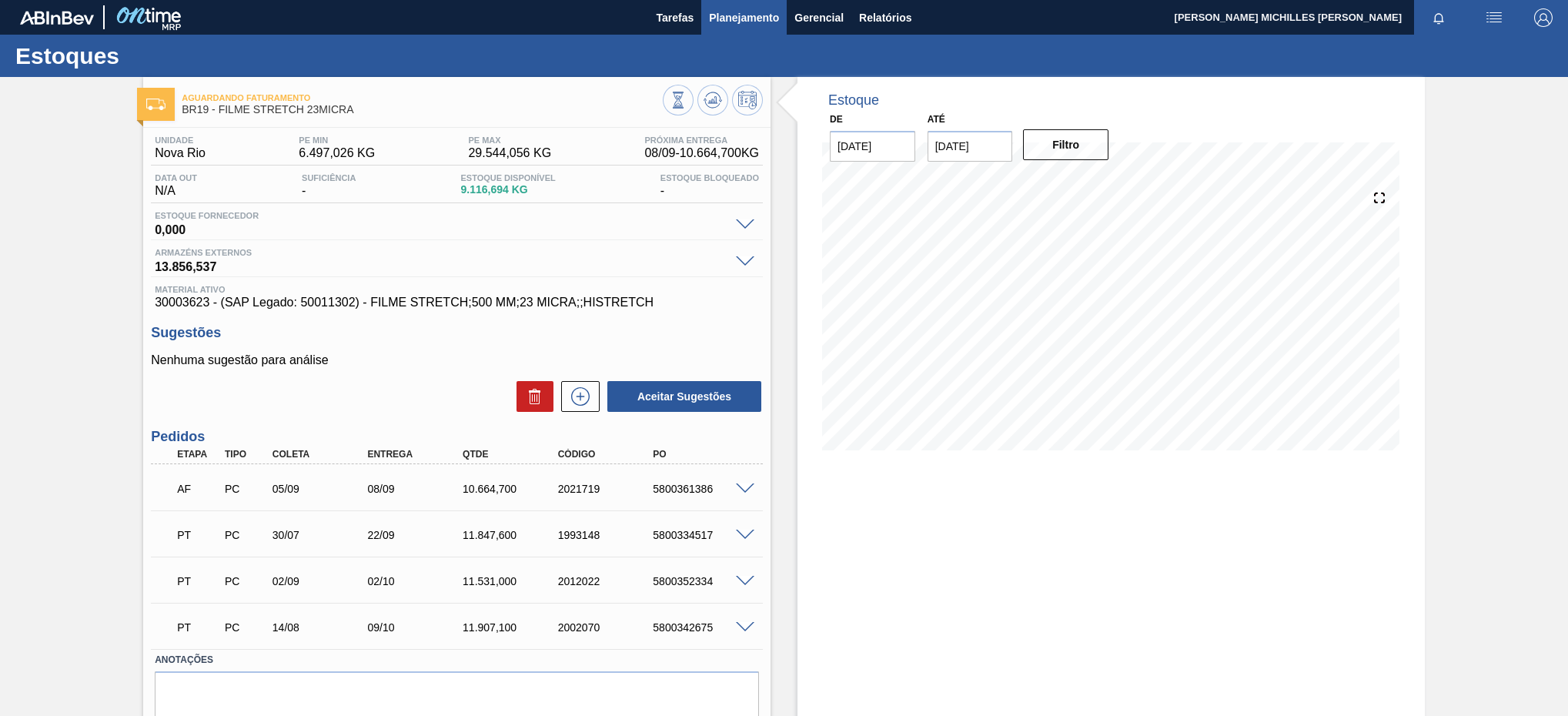
click at [723, 17] on span "Planejamento" at bounding box center [743, 18] width 70 height 18
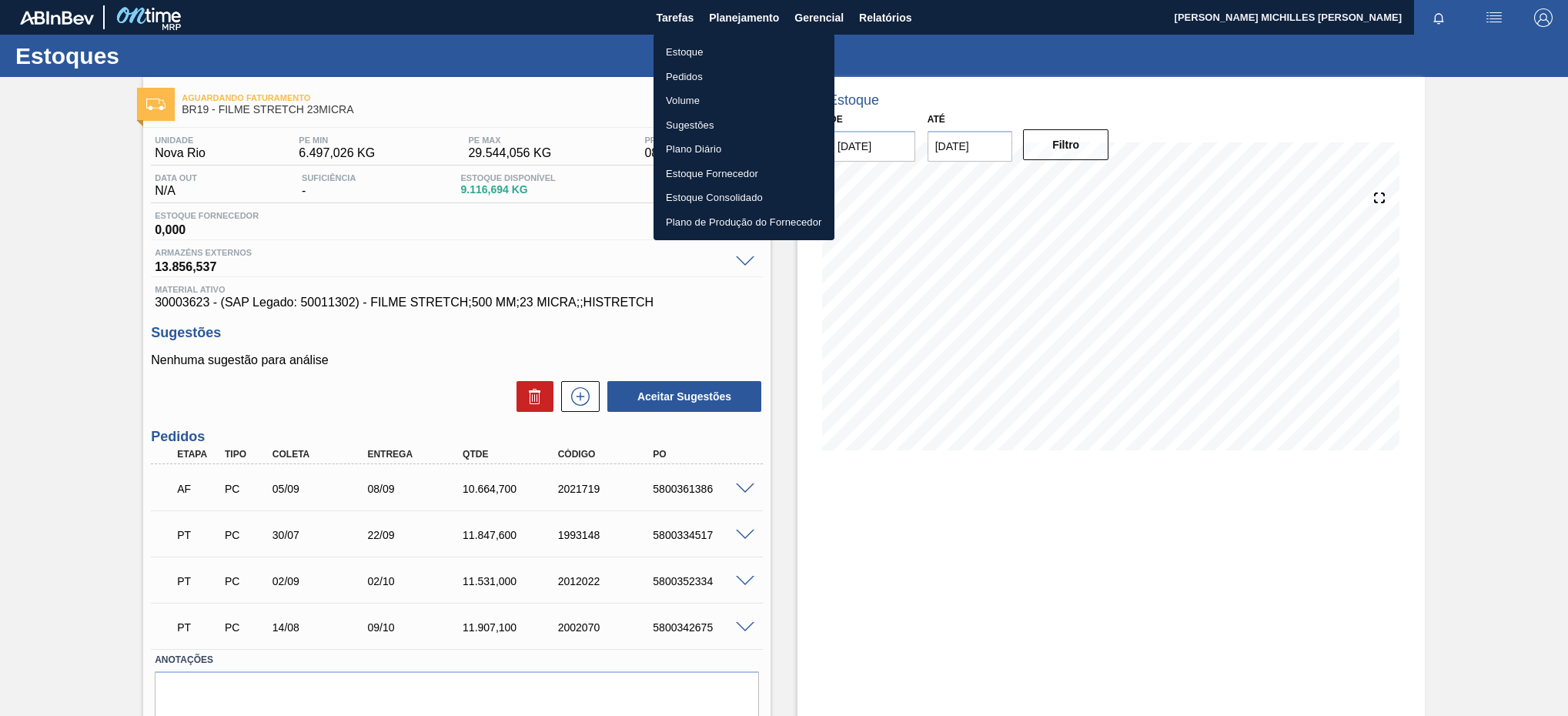
click at [823, 53] on li "Estoque" at bounding box center [743, 52] width 181 height 25
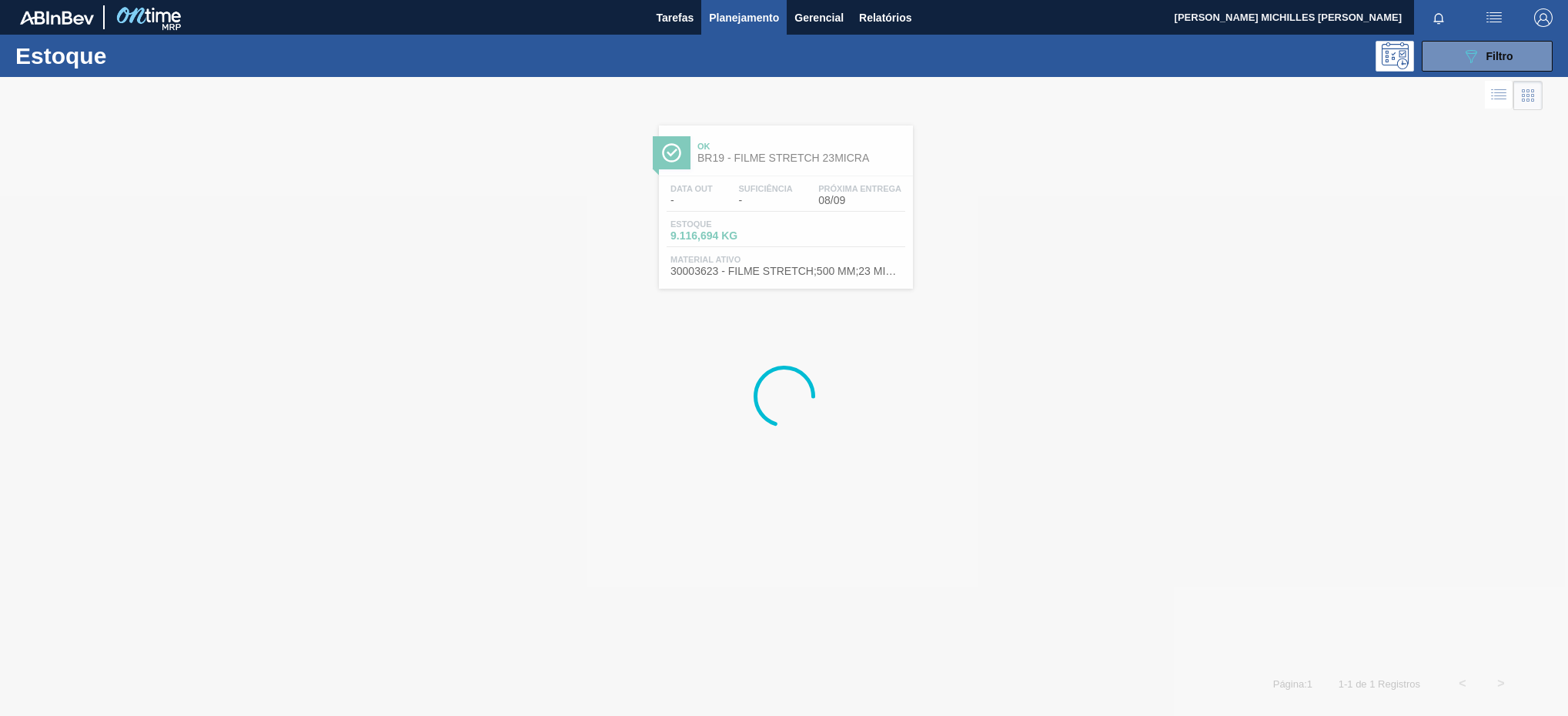
drag, startPoint x: 1522, startPoint y: 48, endPoint x: 1489, endPoint y: 118, distance: 77.4
click at [1520, 49] on button "089F7B8B-B2A5-4AFE-B5C0-19BA573D28AC Filtro" at bounding box center [1487, 56] width 131 height 31
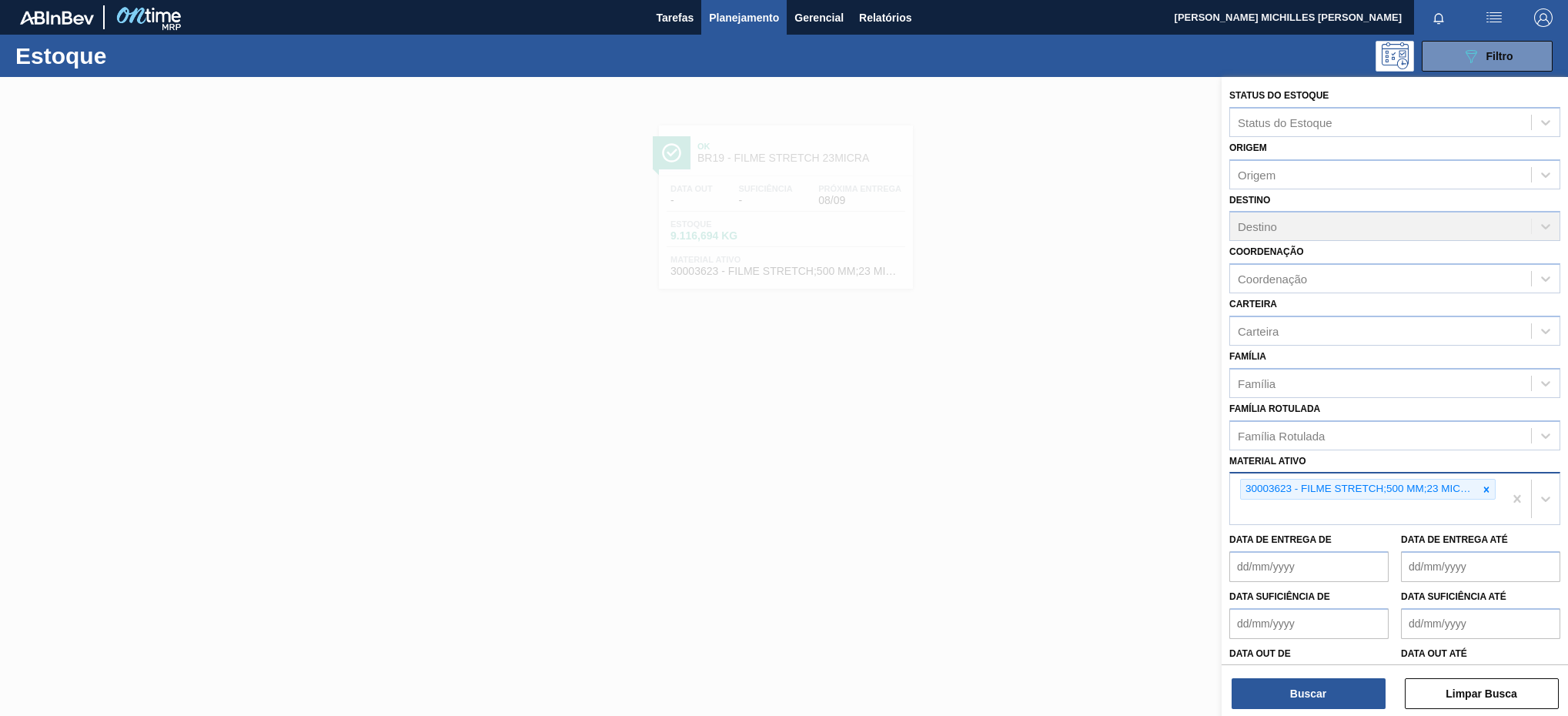
click at [1485, 497] on div at bounding box center [1485, 489] width 17 height 19
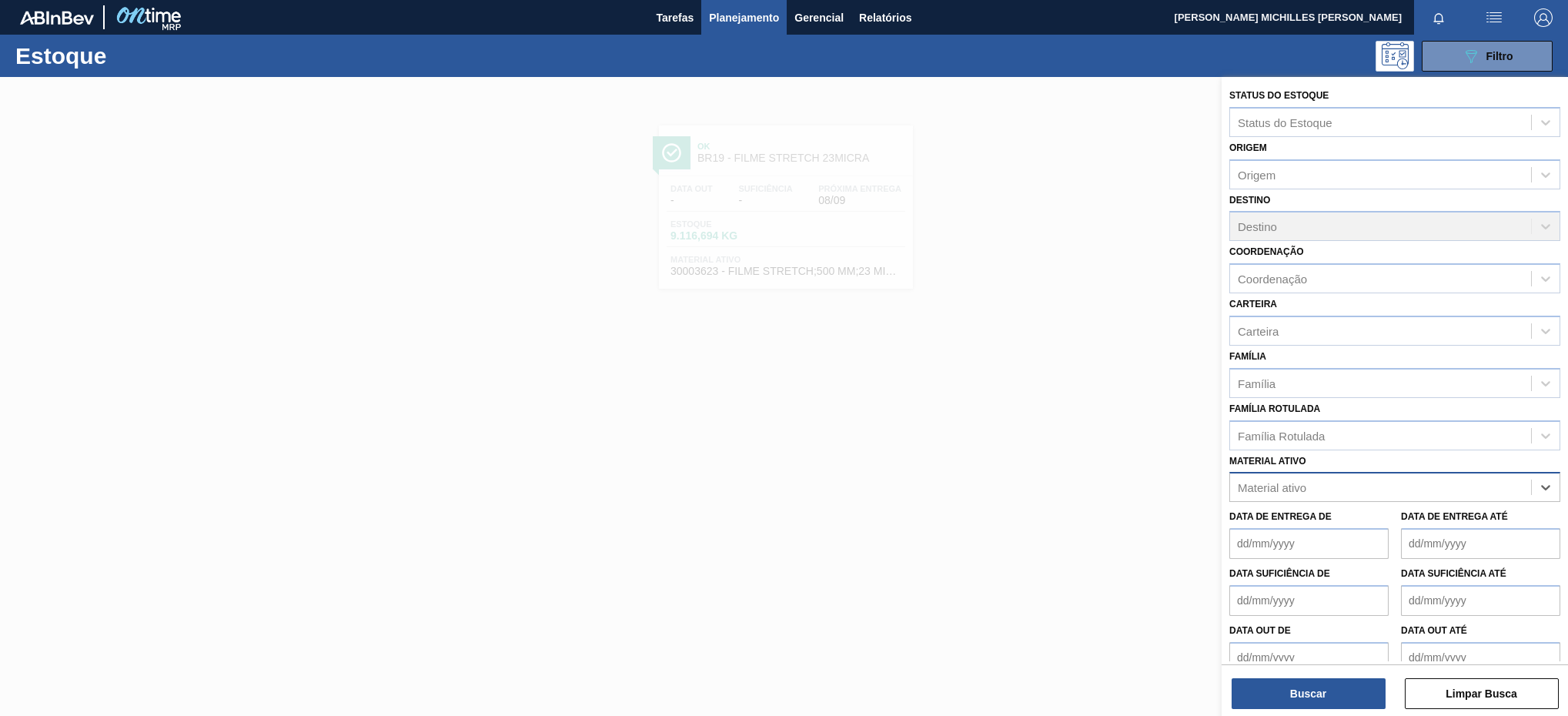
paste ativo "30031665"
type ativo "30031665"
click at [1279, 532] on div "30031665 - ROT PLAST 1 5L H H2OH LIMAO IN211" at bounding box center [1394, 525] width 331 height 28
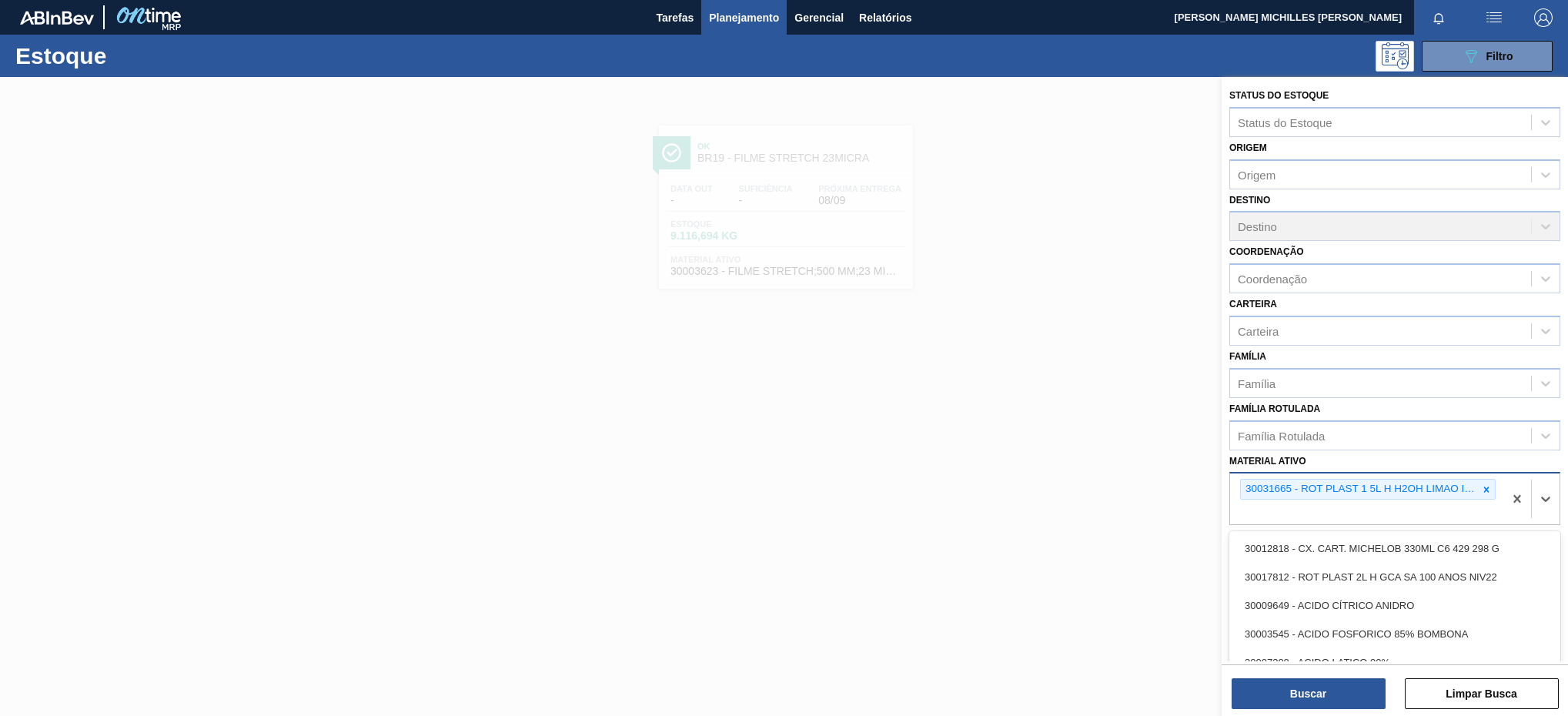
click at [1282, 513] on div "30031665 - ROT PLAST 1 5L H H2OH LIMAO IN211" at bounding box center [1366, 498] width 273 height 51
paste ativo "30017357"
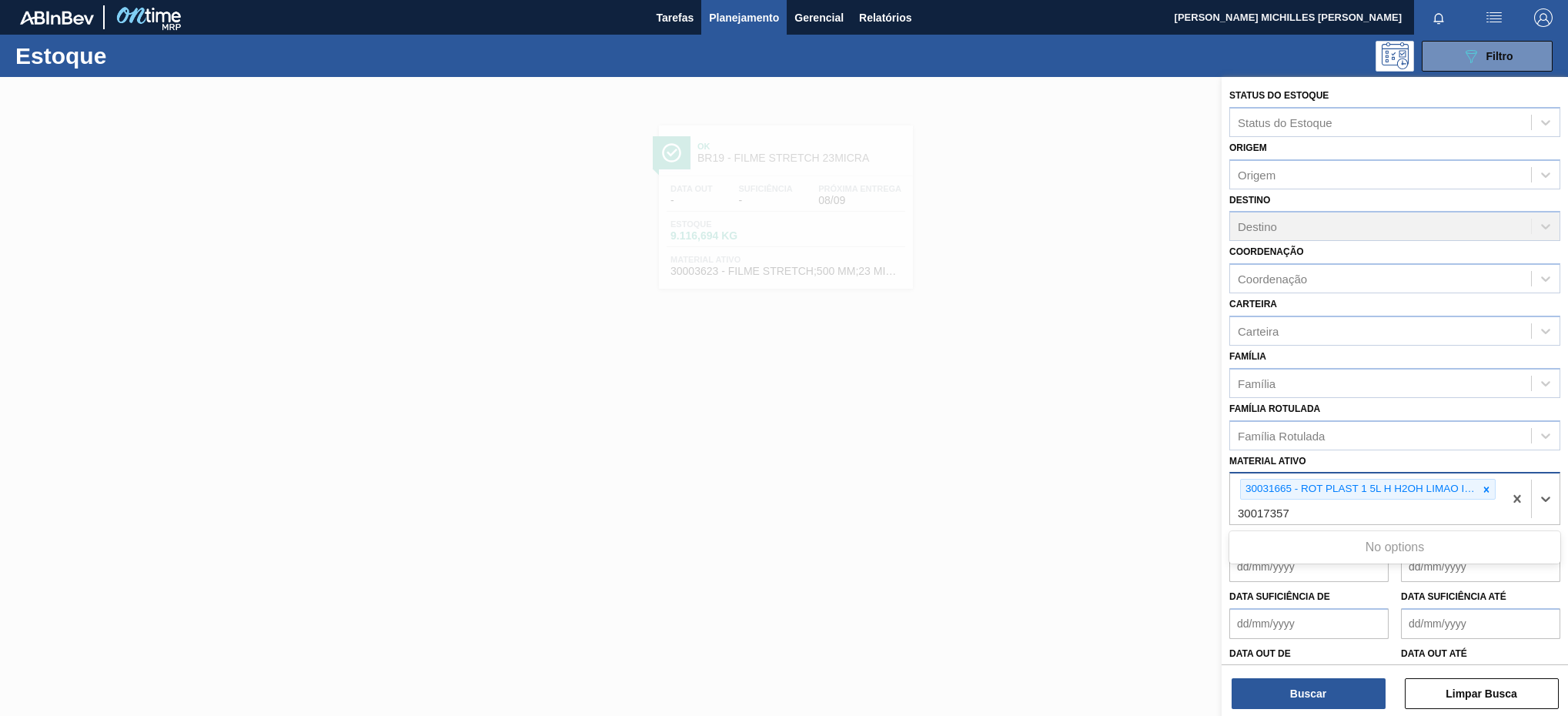
type ativo "30017357"
click at [1321, 546] on div "30017357 - ROT PLAST 1,5L H H2OH LIMAO 429" at bounding box center [1394, 548] width 331 height 28
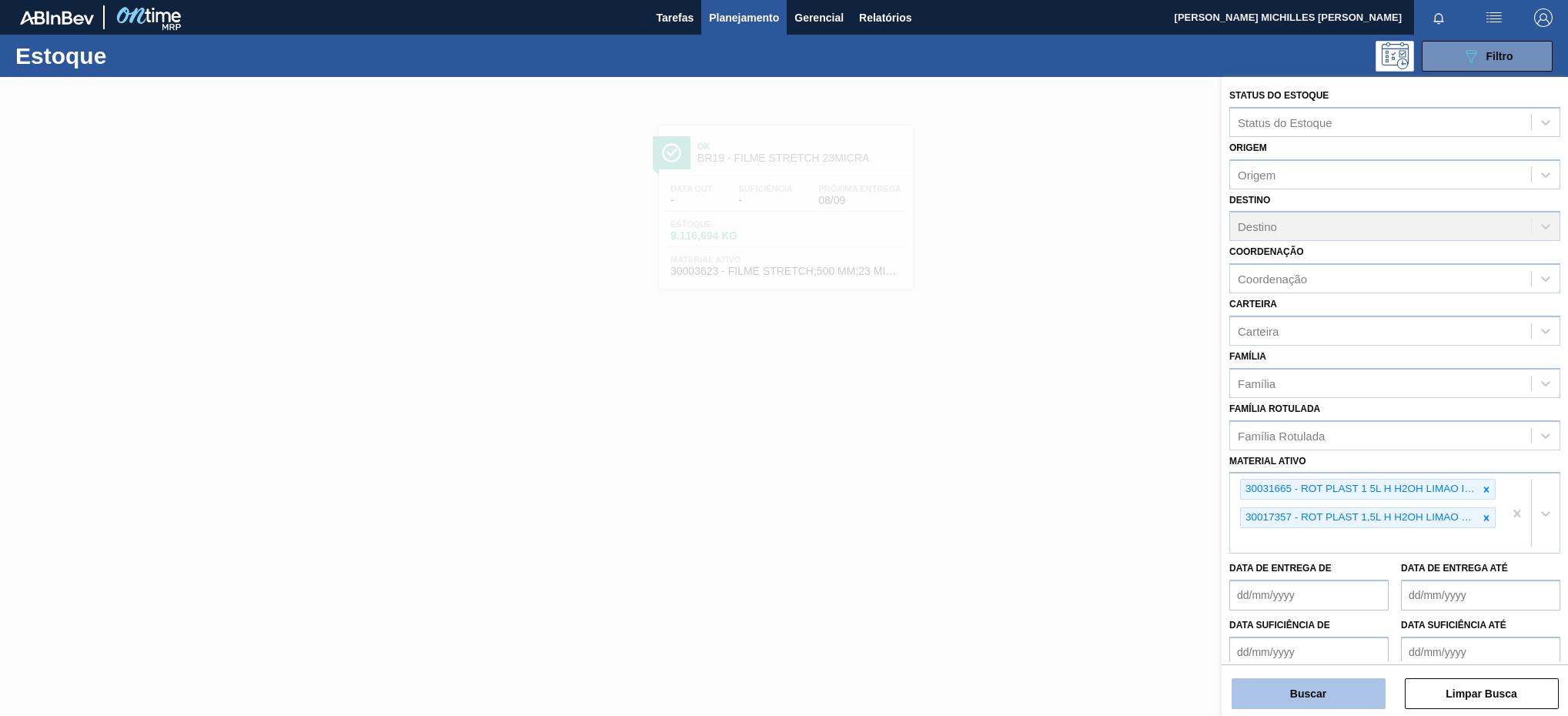
click at [1326, 684] on button "Buscar" at bounding box center [1308, 693] width 154 height 31
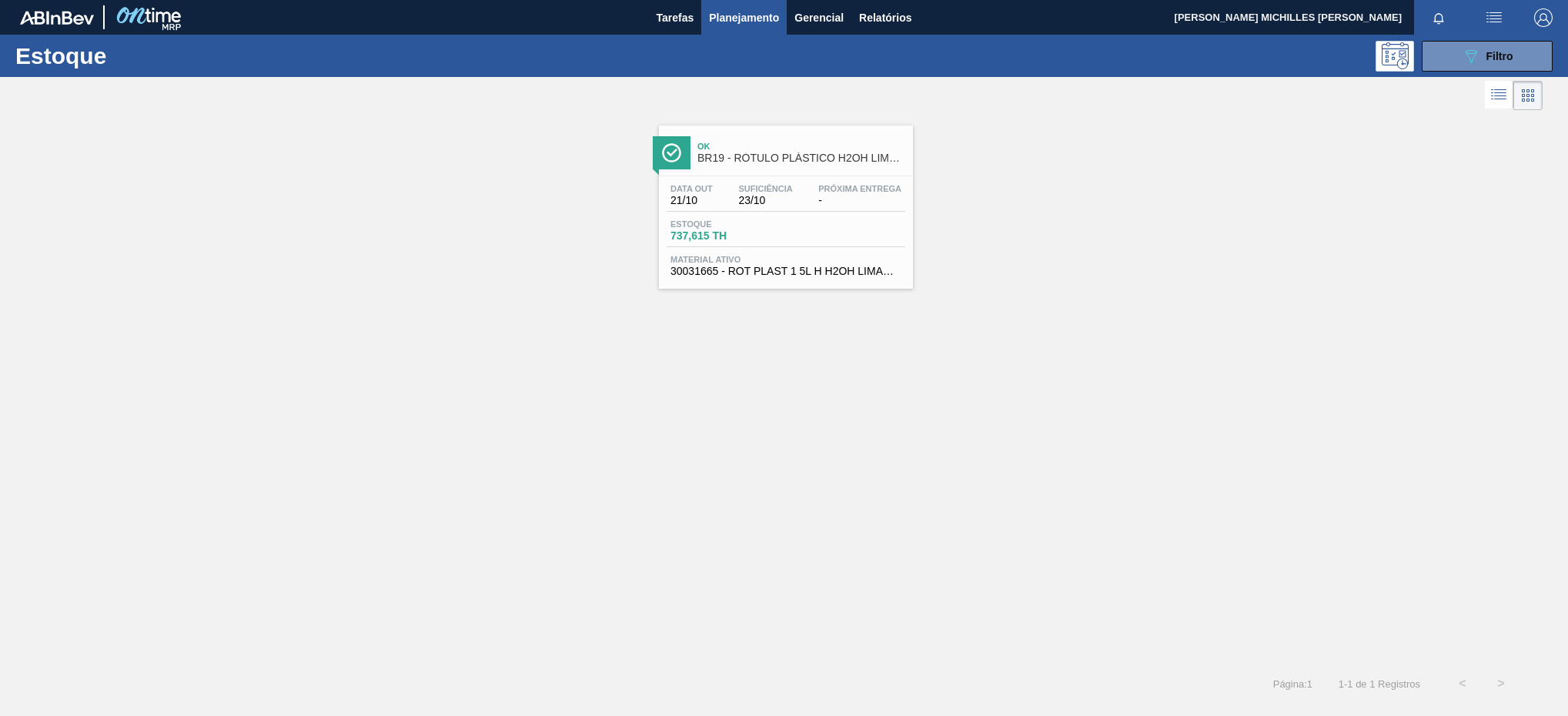
click at [751, 227] on span "Estoque" at bounding box center [724, 223] width 108 height 9
